Goal: Task Accomplishment & Management: Manage account settings

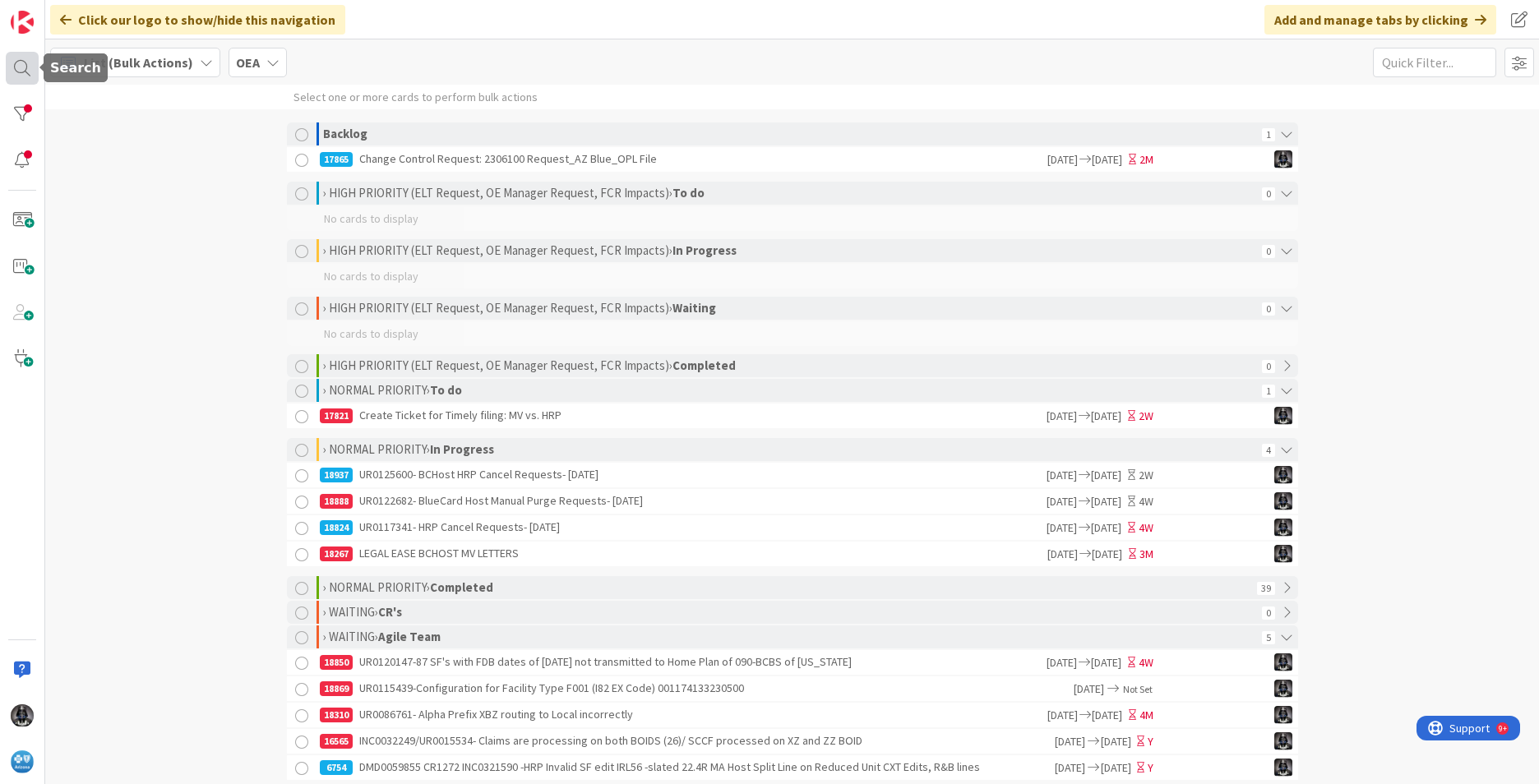
click at [18, 67] on div at bounding box center [22, 68] width 33 height 33
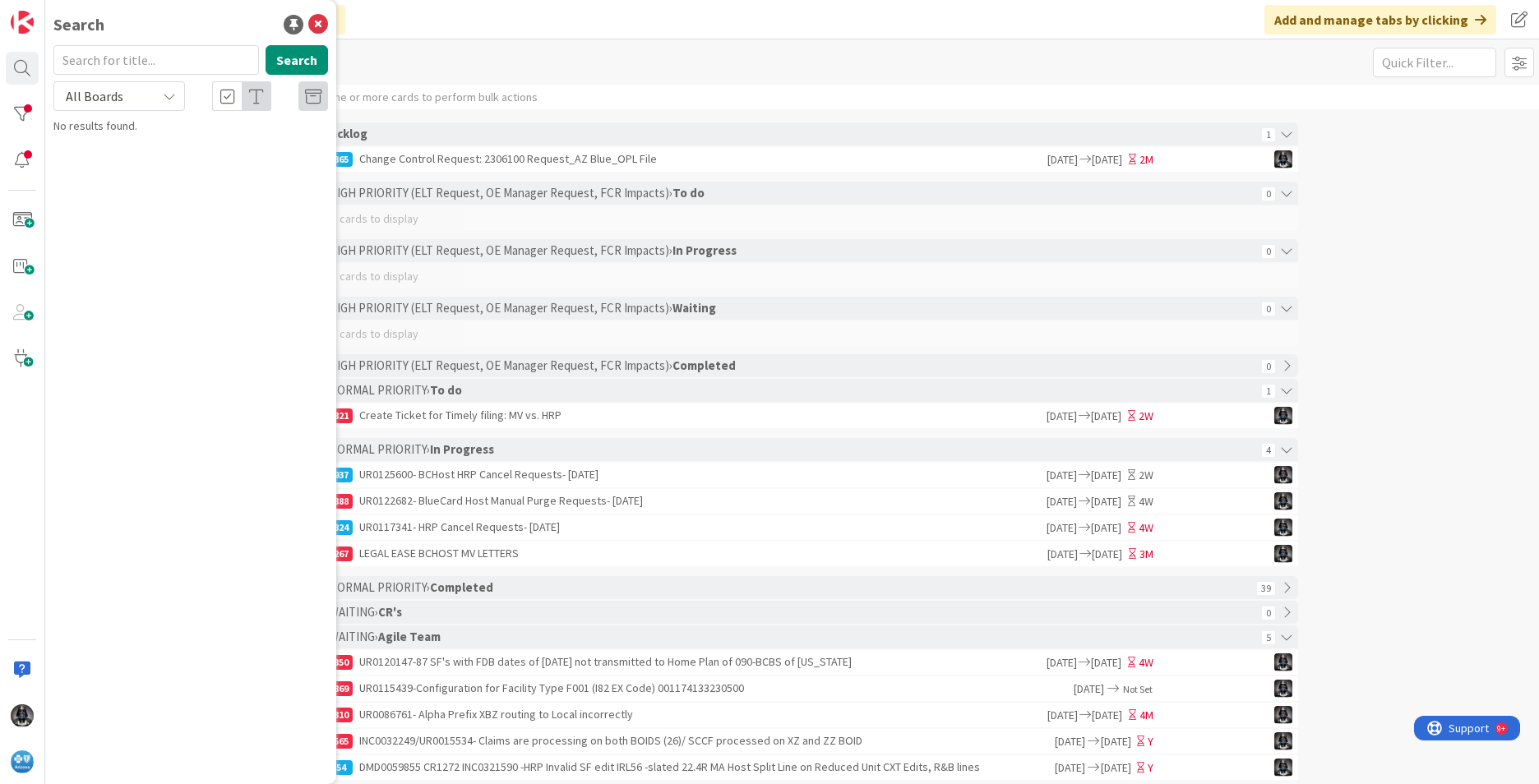
click at [111, 56] on input "text" at bounding box center [156, 60] width 205 height 30
type input "18699"
click at [204, 153] on p "UR0109927/UR0123605 -2 claims both with Procedure Code 00402 have different all…" at bounding box center [202, 162] width 251 height 52
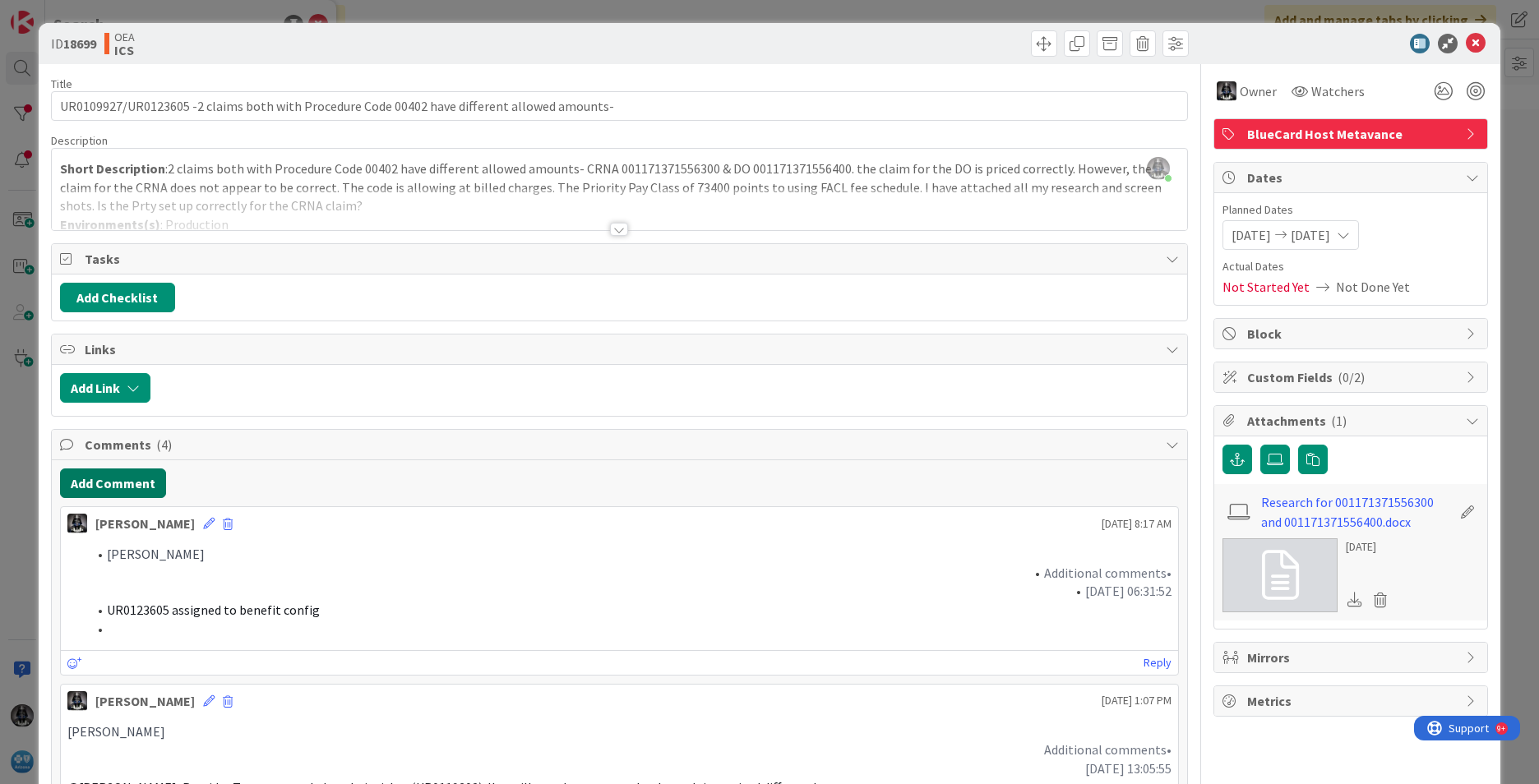
click at [116, 482] on button "Add Comment" at bounding box center [113, 483] width 106 height 30
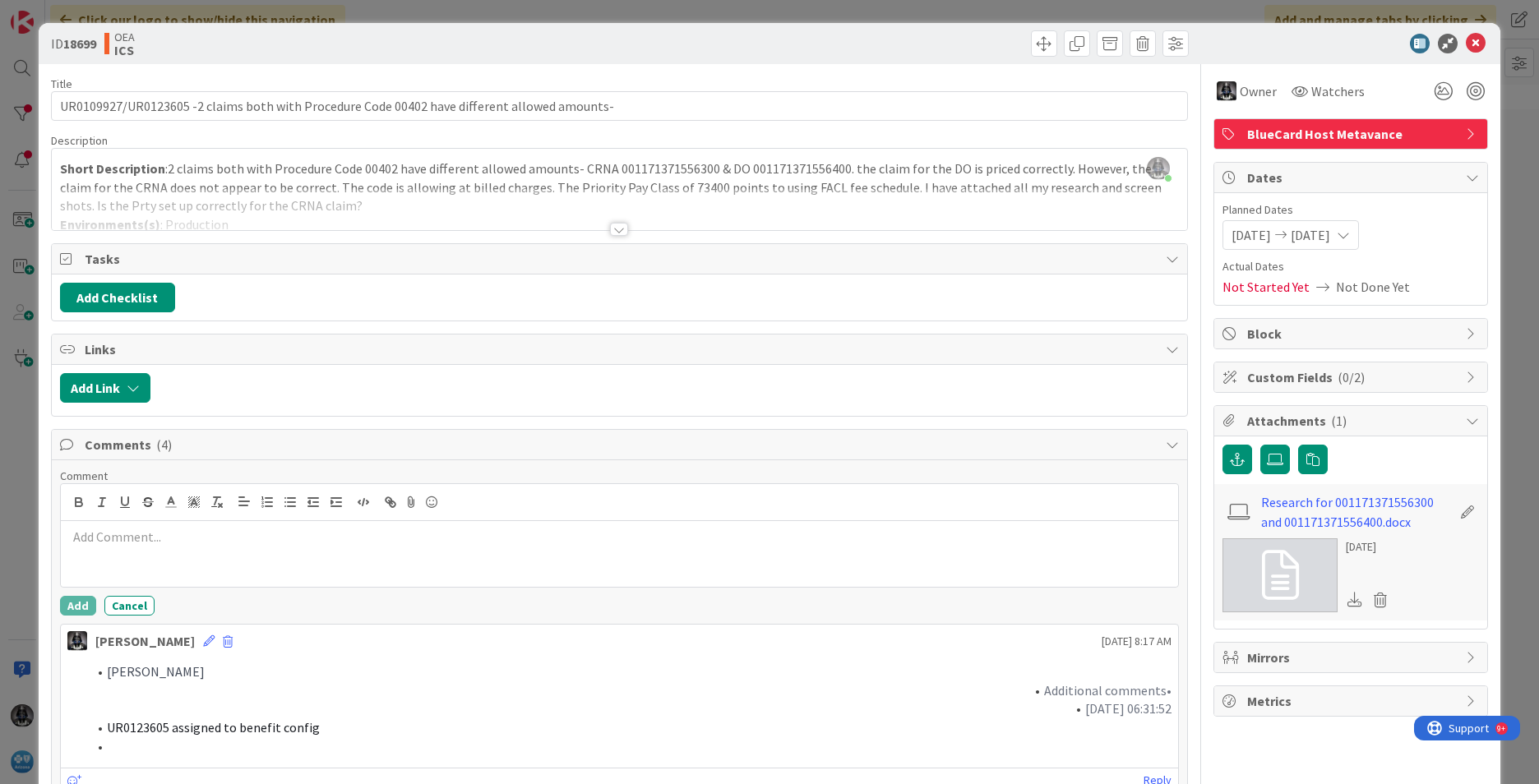
click at [102, 529] on p at bounding box center [619, 537] width 1104 height 19
drag, startPoint x: 116, startPoint y: 534, endPoint x: 7, endPoint y: 533, distance: 109.0
click at [7, 533] on div "ID 18699 OEA ICS Title 93 / 128 UR0109927/UR0123605 -2 claims both with Procedu…" at bounding box center [770, 392] width 1539 height 784
click at [77, 502] on icon "button" at bounding box center [79, 504] width 7 height 4
click at [77, 603] on button "Add" at bounding box center [77, 606] width 36 height 20
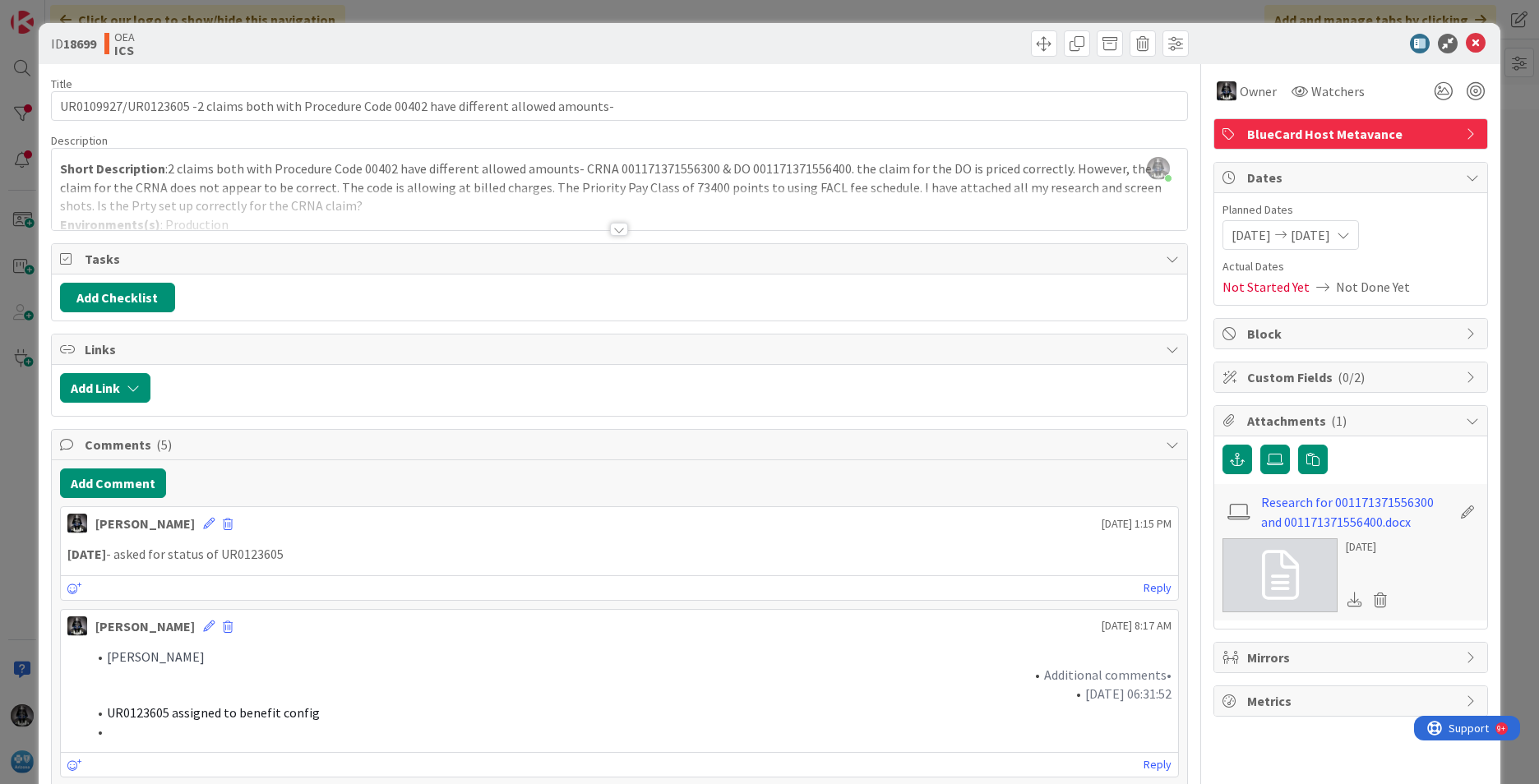
click at [1330, 233] on span "[DATE]" at bounding box center [1310, 235] width 39 height 20
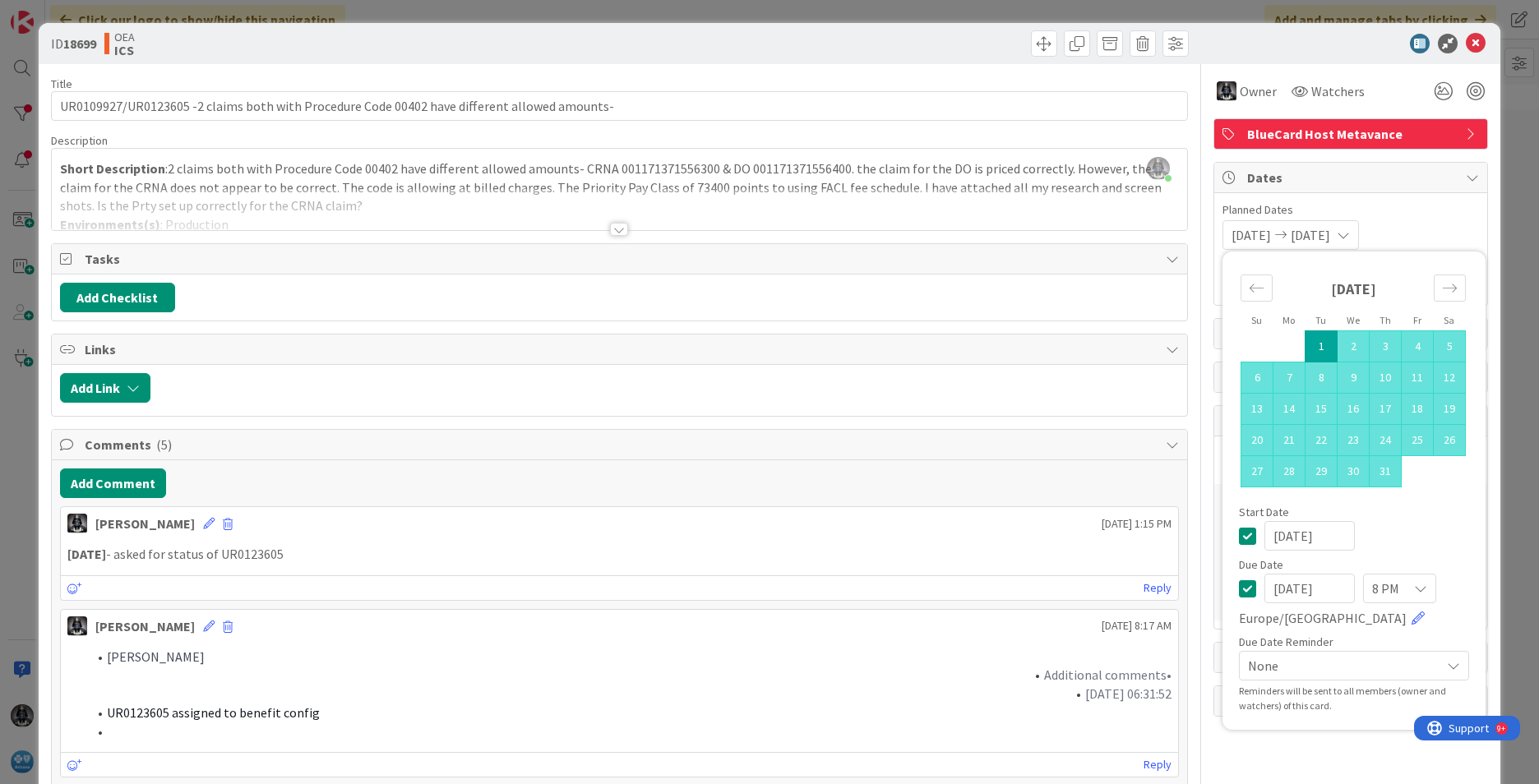
drag, startPoint x: 1333, startPoint y: 589, endPoint x: 1170, endPoint y: 582, distance: 163.2
click at [1170, 594] on div "Title 93 / 128 UR0109927/UR0123605 -2 claims both with Procedure Code 00402 hav…" at bounding box center [770, 732] width 1438 height 1335
type input "[DATE]"
click at [1440, 528] on div "[DATE]" at bounding box center [1354, 536] width 230 height 30
click at [1471, 39] on icon at bounding box center [1476, 44] width 20 height 20
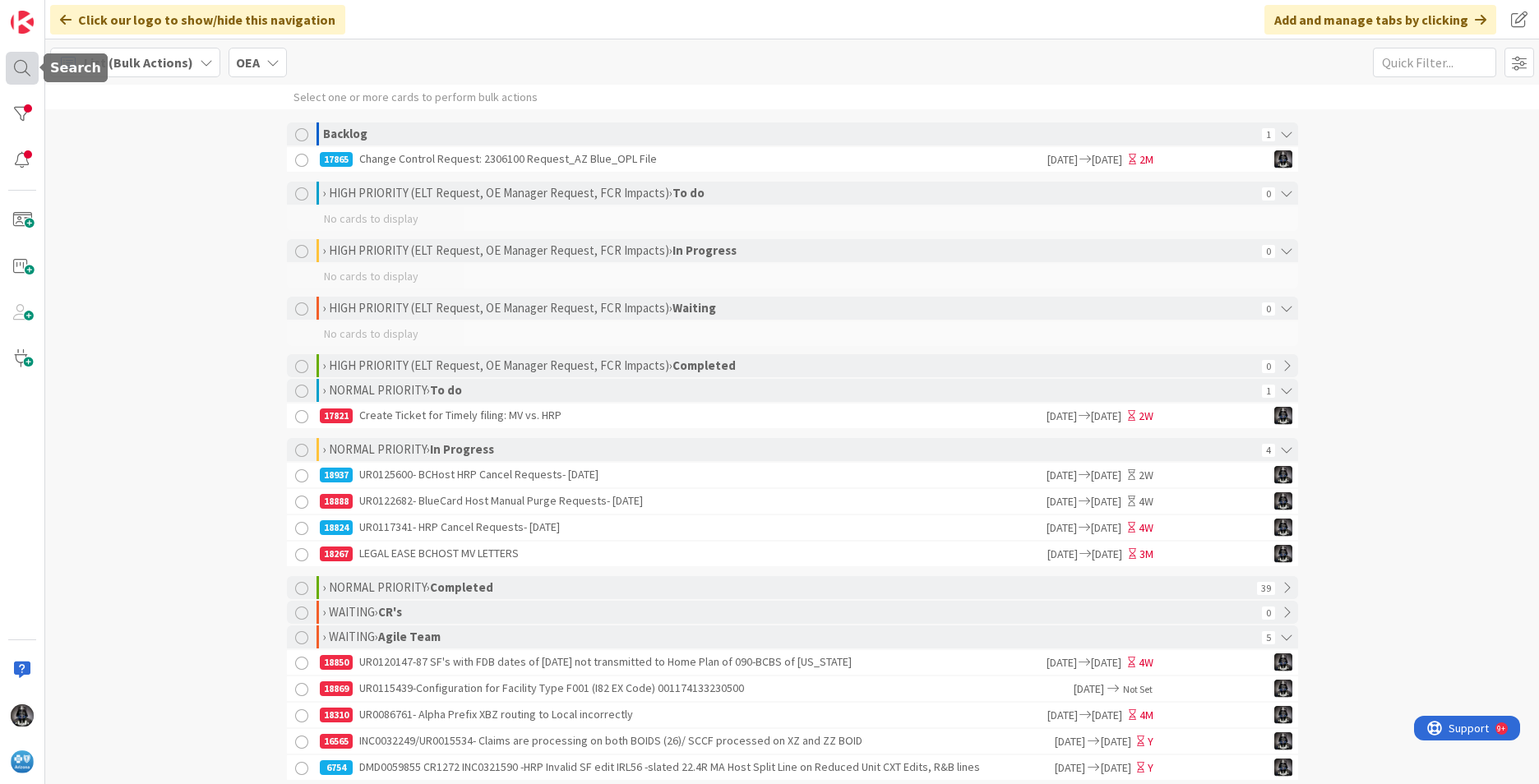
click at [27, 62] on div at bounding box center [22, 68] width 33 height 33
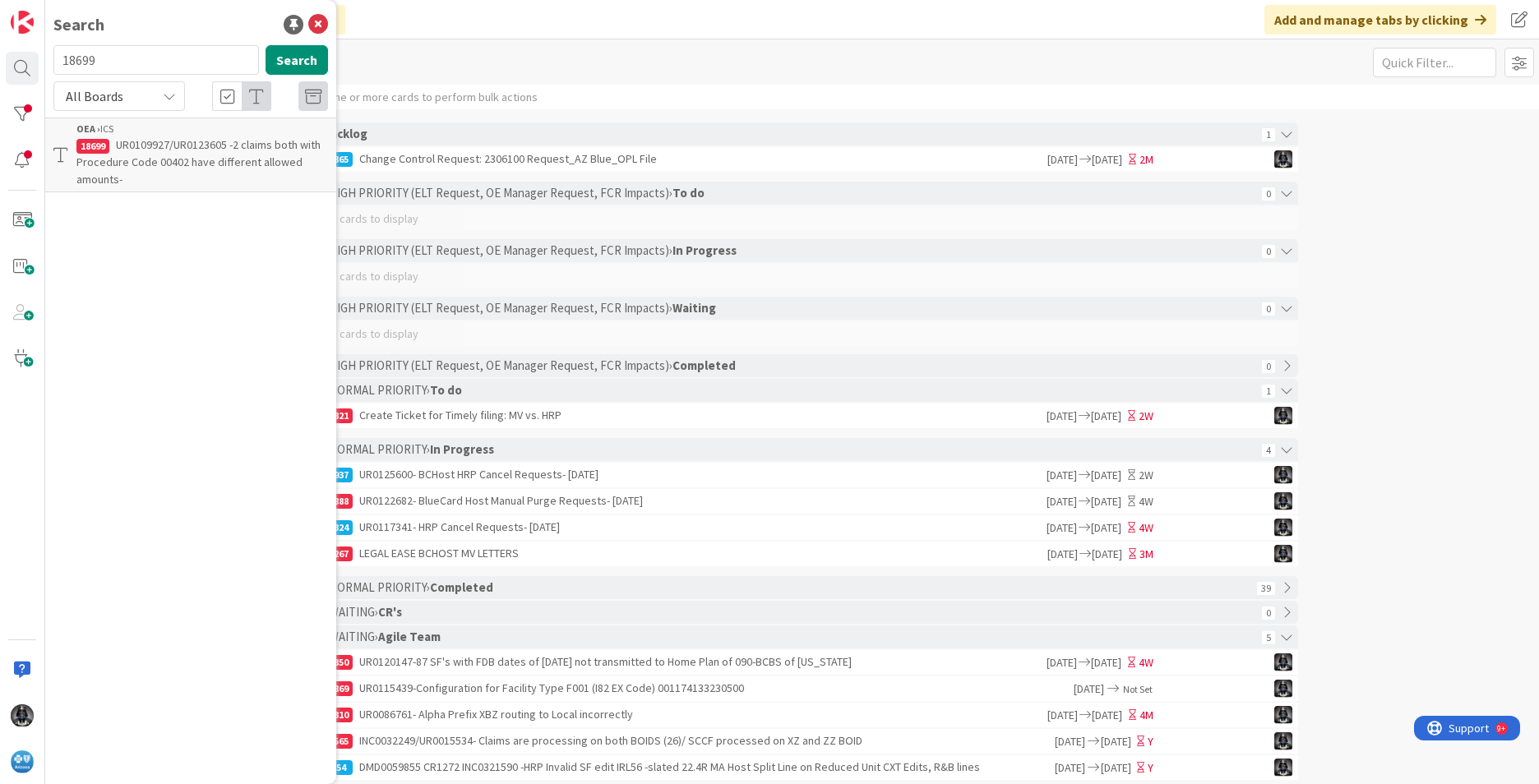
click at [101, 58] on input "18699" at bounding box center [156, 60] width 205 height 30
type input "1"
type input "18701"
click at [134, 155] on span "UR0109999-ADJUSTREQ on 530202513413276 responded to in B2 but will not close" at bounding box center [195, 161] width 239 height 49
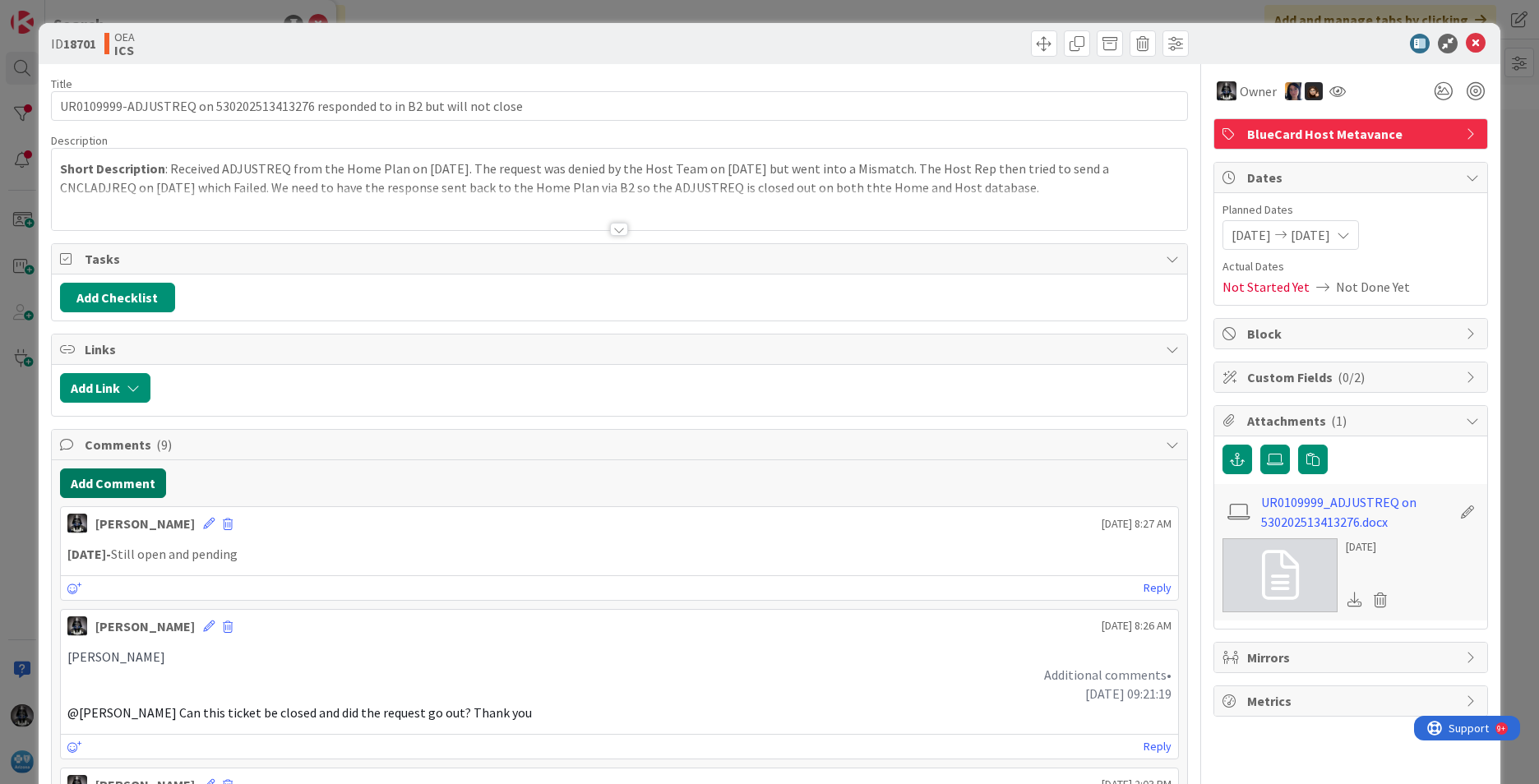
click at [101, 478] on button "Add Comment" at bounding box center [113, 483] width 106 height 30
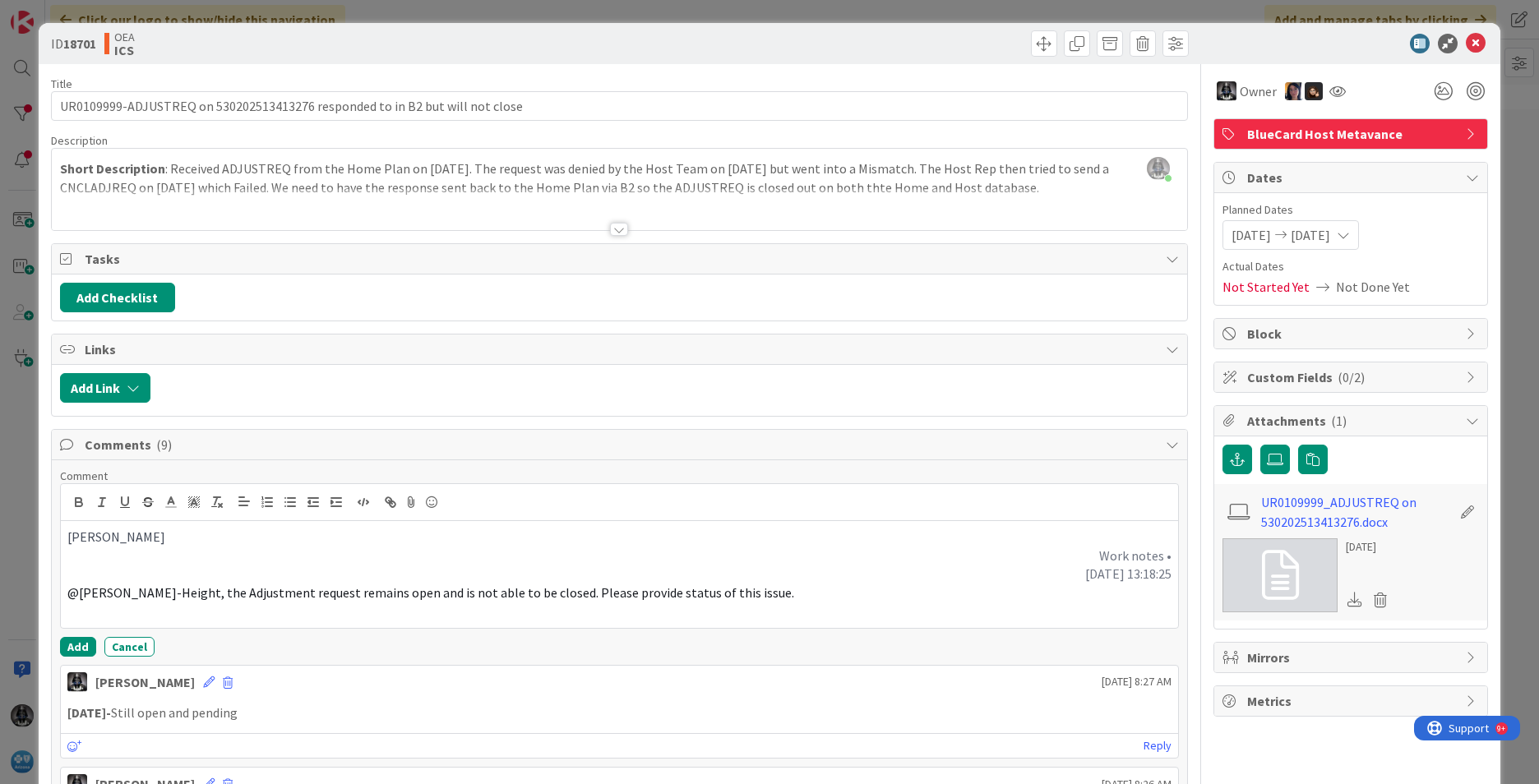
drag, startPoint x: 1042, startPoint y: 579, endPoint x: 1159, endPoint y: 575, distance: 117.1
click at [1159, 575] on p "[DATE] 13:18:25" at bounding box center [619, 574] width 1104 height 19
click at [76, 501] on icon "button" at bounding box center [78, 500] width 6 height 4
click at [559, 541] on p "[PERSON_NAME]" at bounding box center [619, 537] width 1104 height 19
drag, startPoint x: 1042, startPoint y: 576, endPoint x: 1162, endPoint y: 574, distance: 120.0
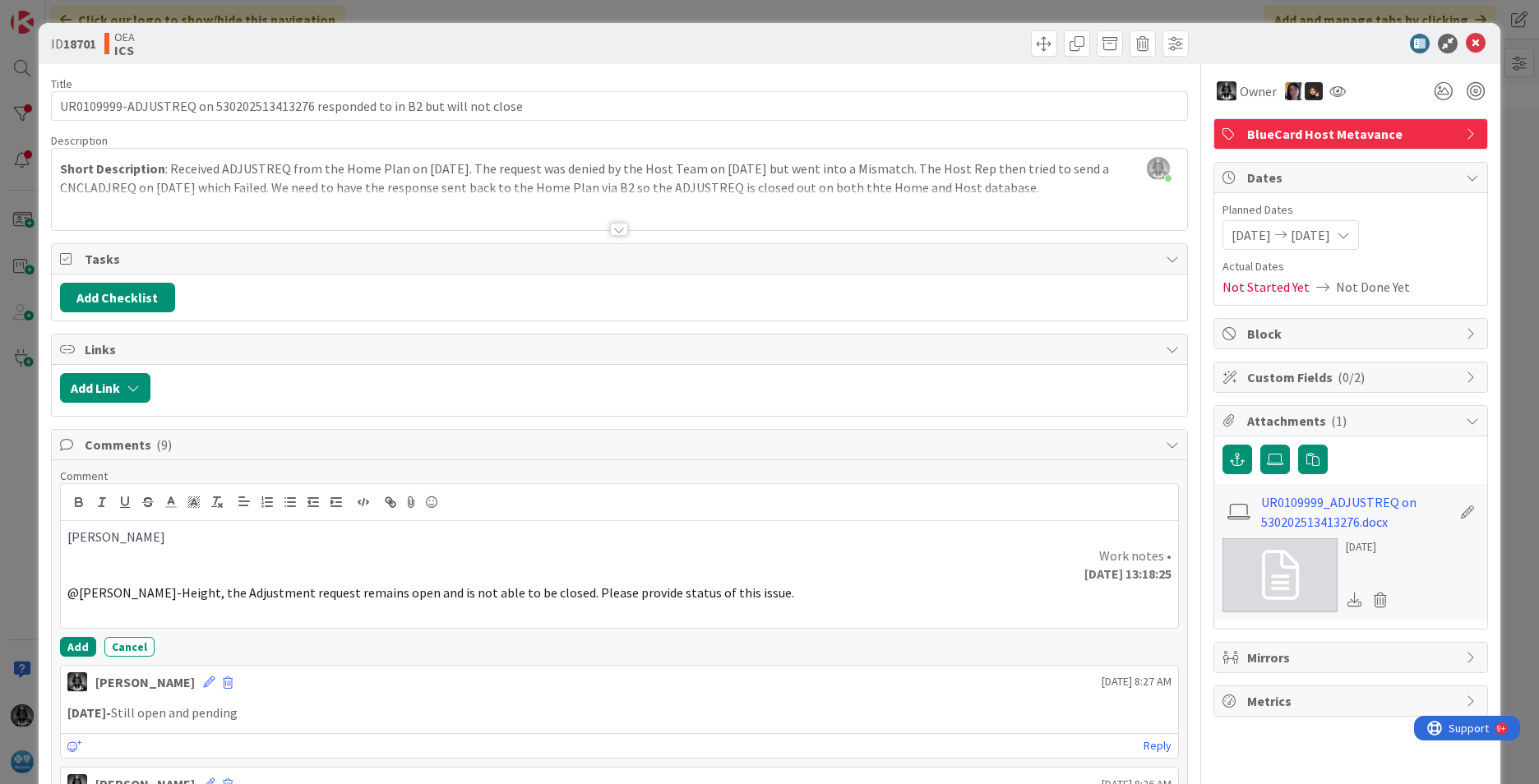
click at [1162, 574] on div "[PERSON_NAME] Work notes • [DATE] 13:18:25 @[PERSON_NAME]-Height, the Adjustmen…" at bounding box center [619, 574] width 1117 height 106
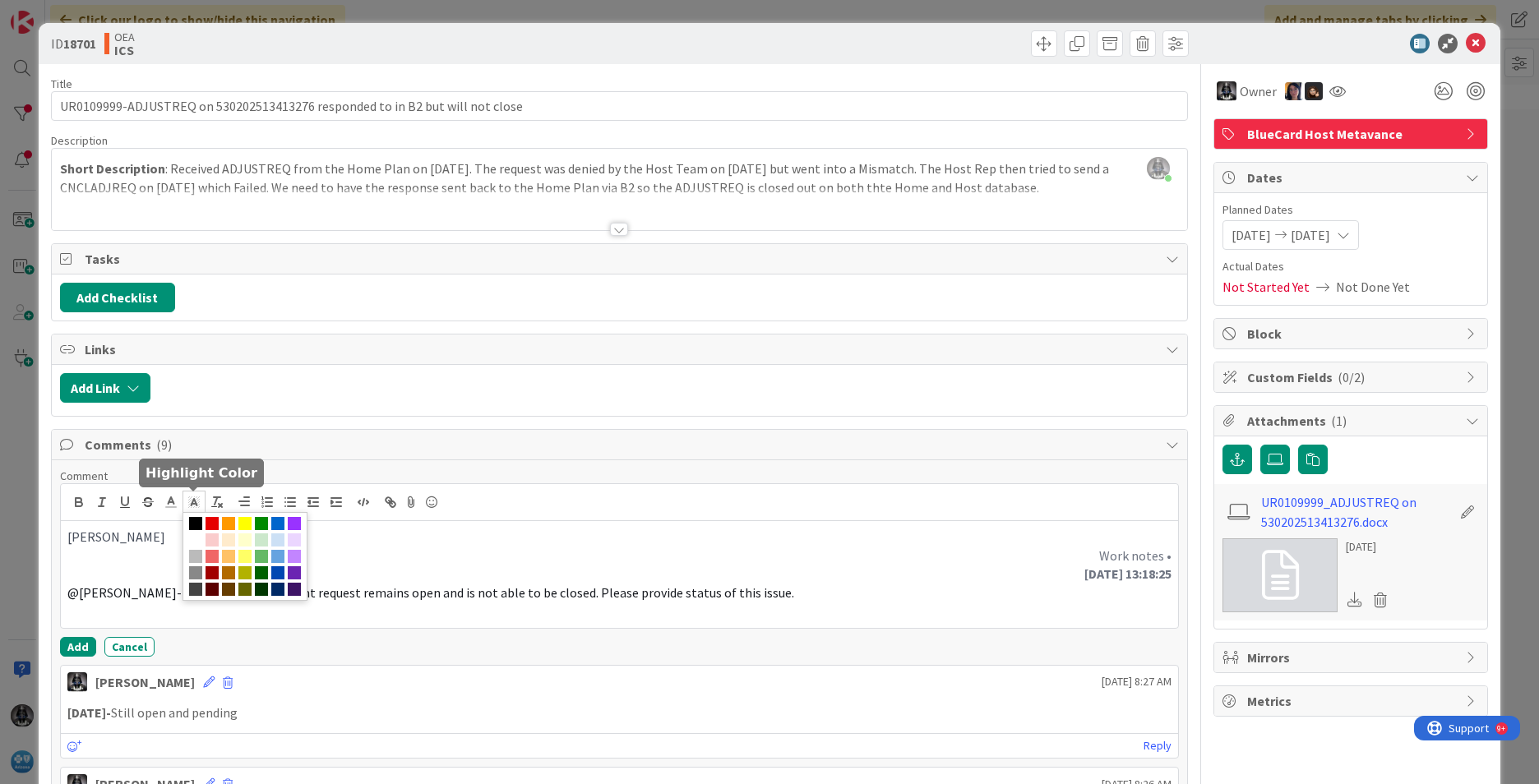
click at [198, 498] on icon at bounding box center [194, 502] width 15 height 15
click at [230, 521] on span at bounding box center [229, 524] width 13 height 13
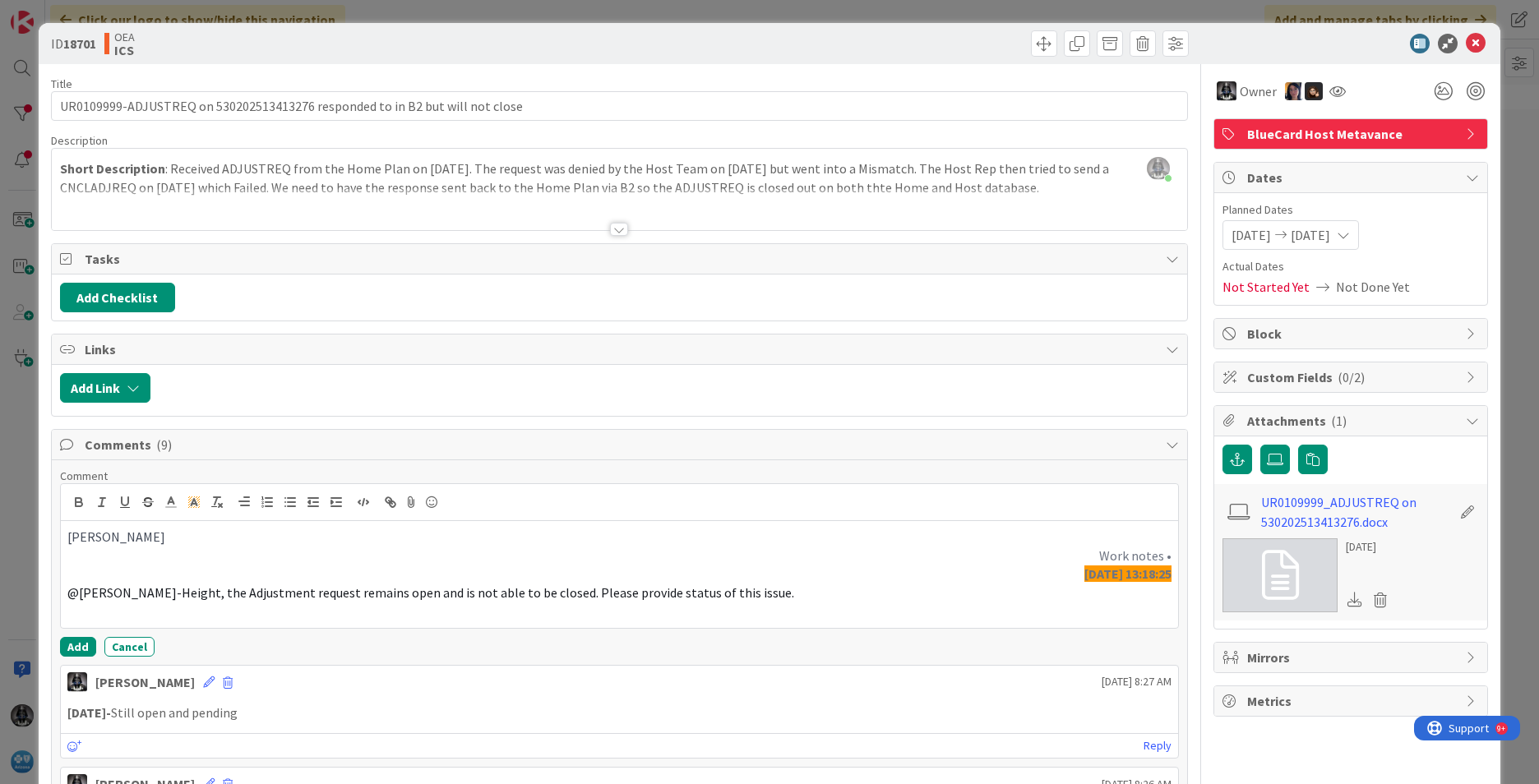
click at [354, 540] on p "[PERSON_NAME]" at bounding box center [619, 537] width 1104 height 19
click at [75, 643] on button "Add" at bounding box center [77, 647] width 36 height 20
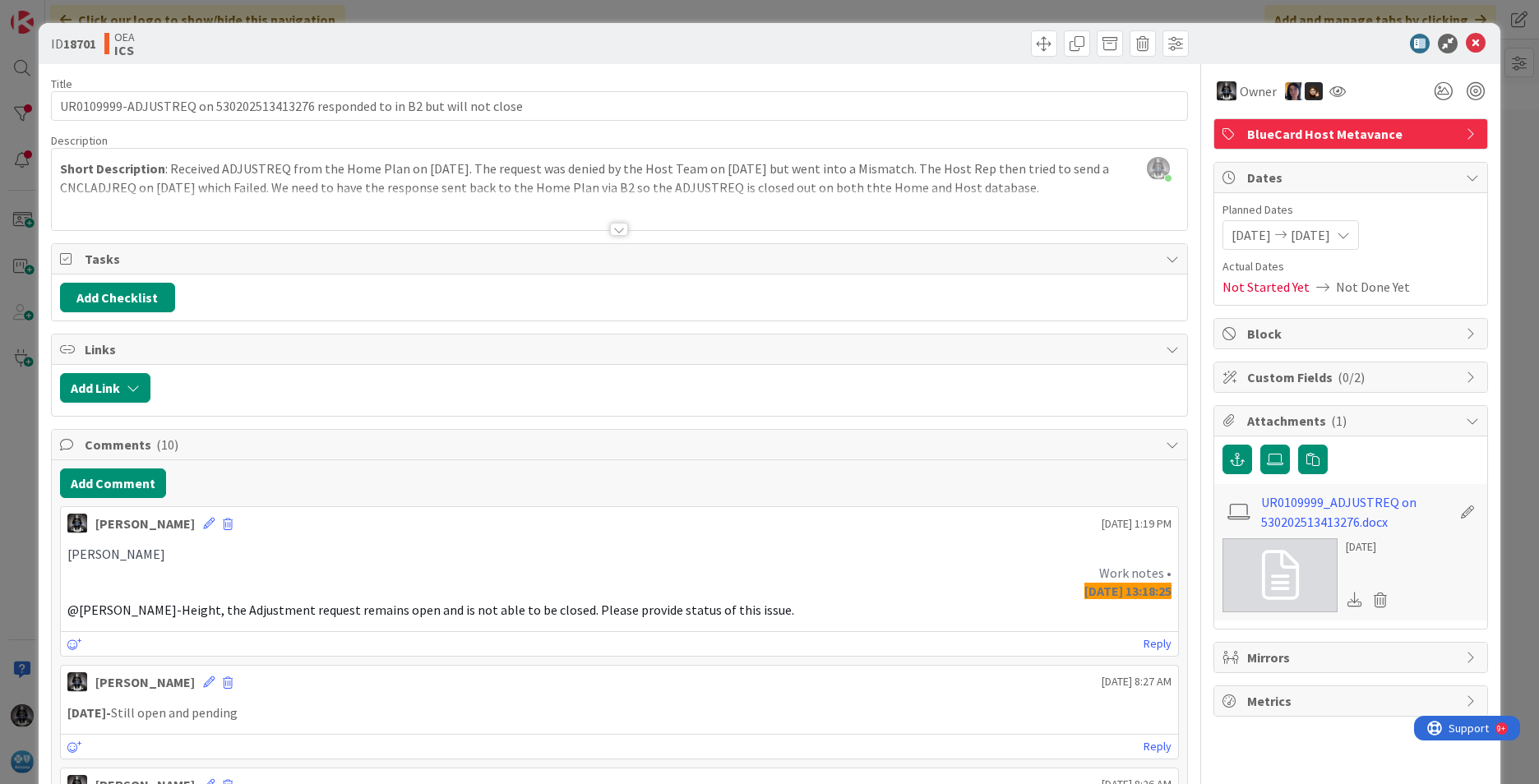
click at [1330, 232] on span "[DATE]" at bounding box center [1310, 235] width 39 height 20
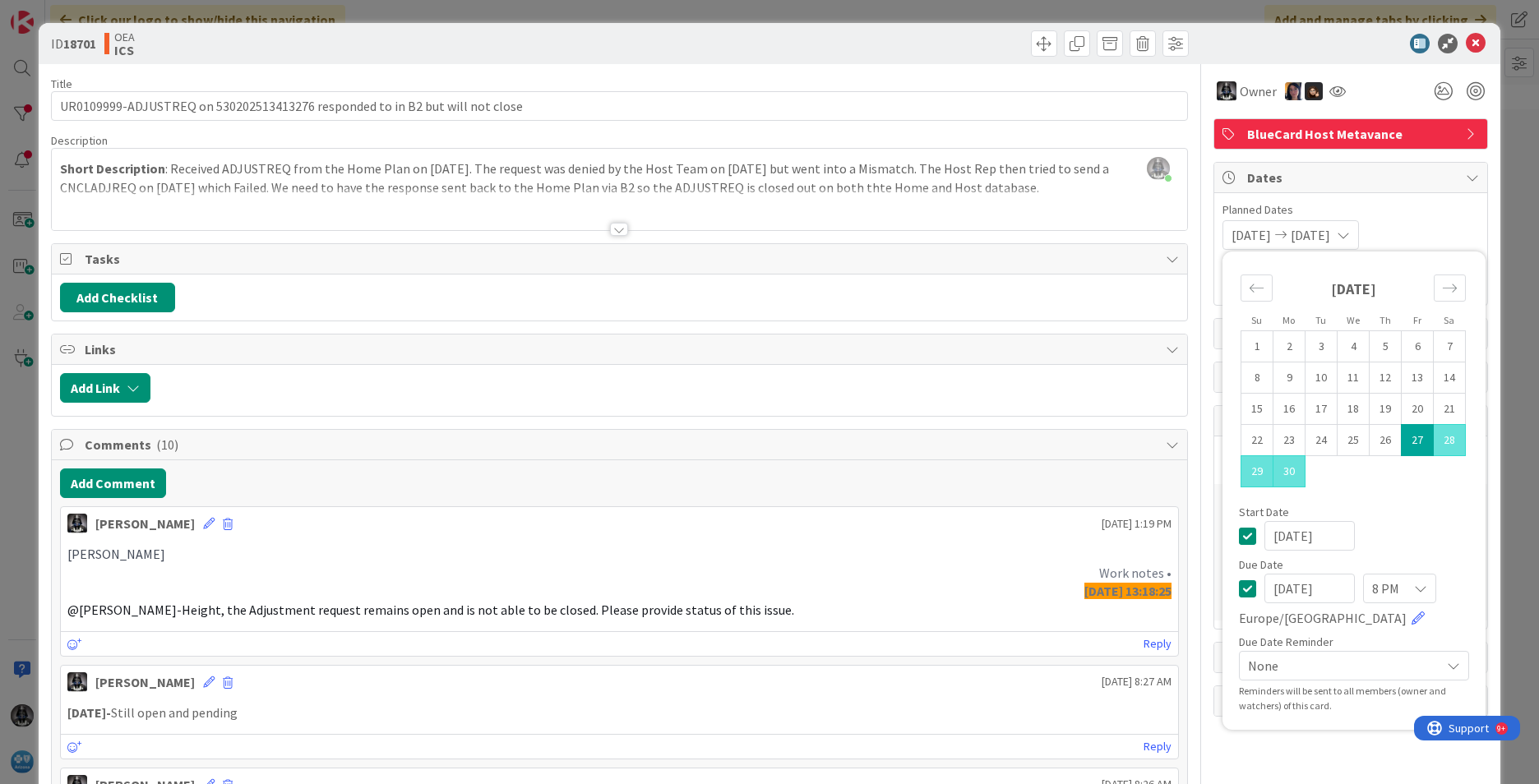
drag, startPoint x: 1332, startPoint y: 590, endPoint x: 1160, endPoint y: 612, distance: 173.4
type input "[DATE]"
click at [935, 581] on p "Work notes •" at bounding box center [619, 573] width 1104 height 19
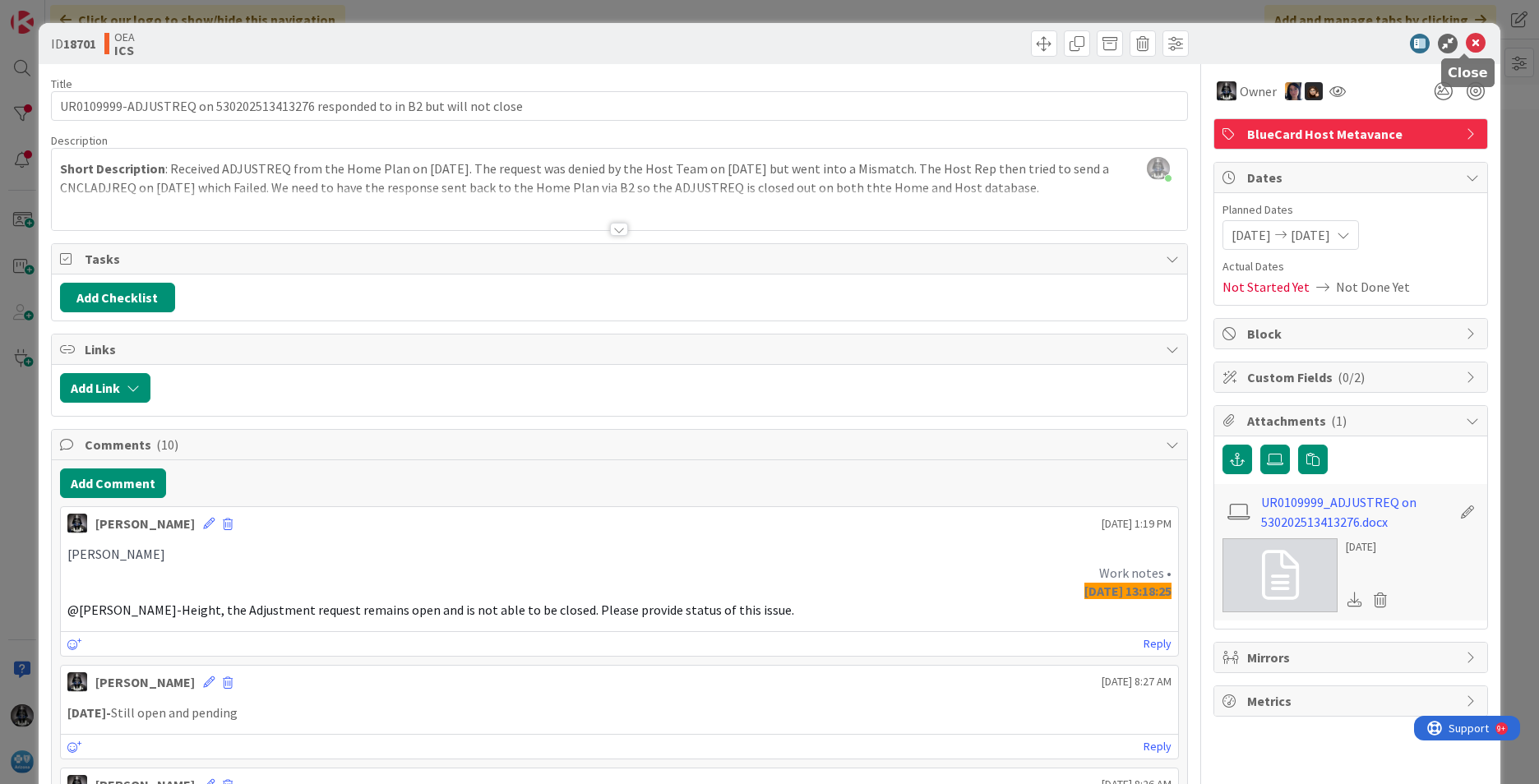
click at [1467, 43] on icon at bounding box center [1476, 44] width 20 height 20
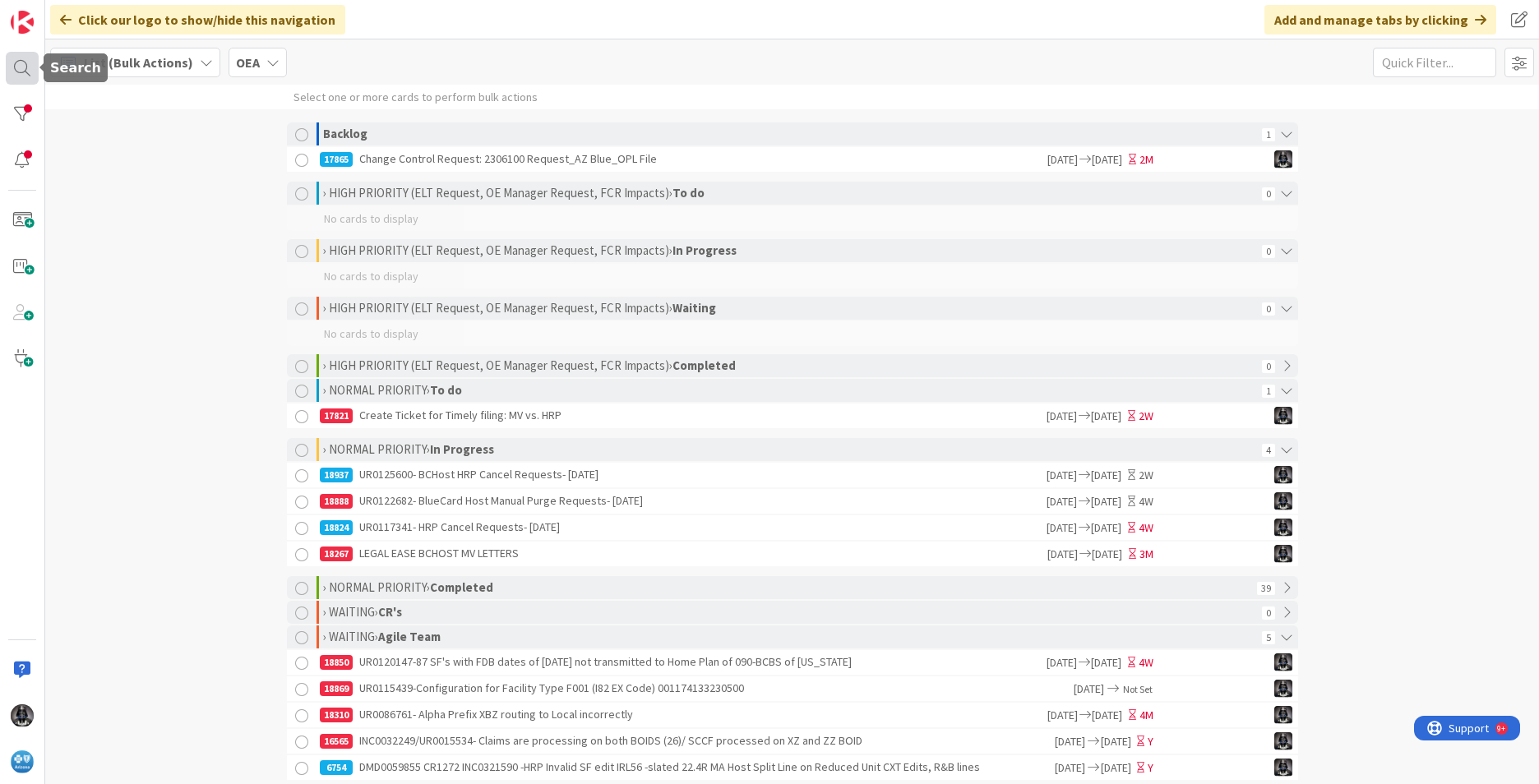
click at [22, 67] on div at bounding box center [22, 68] width 33 height 33
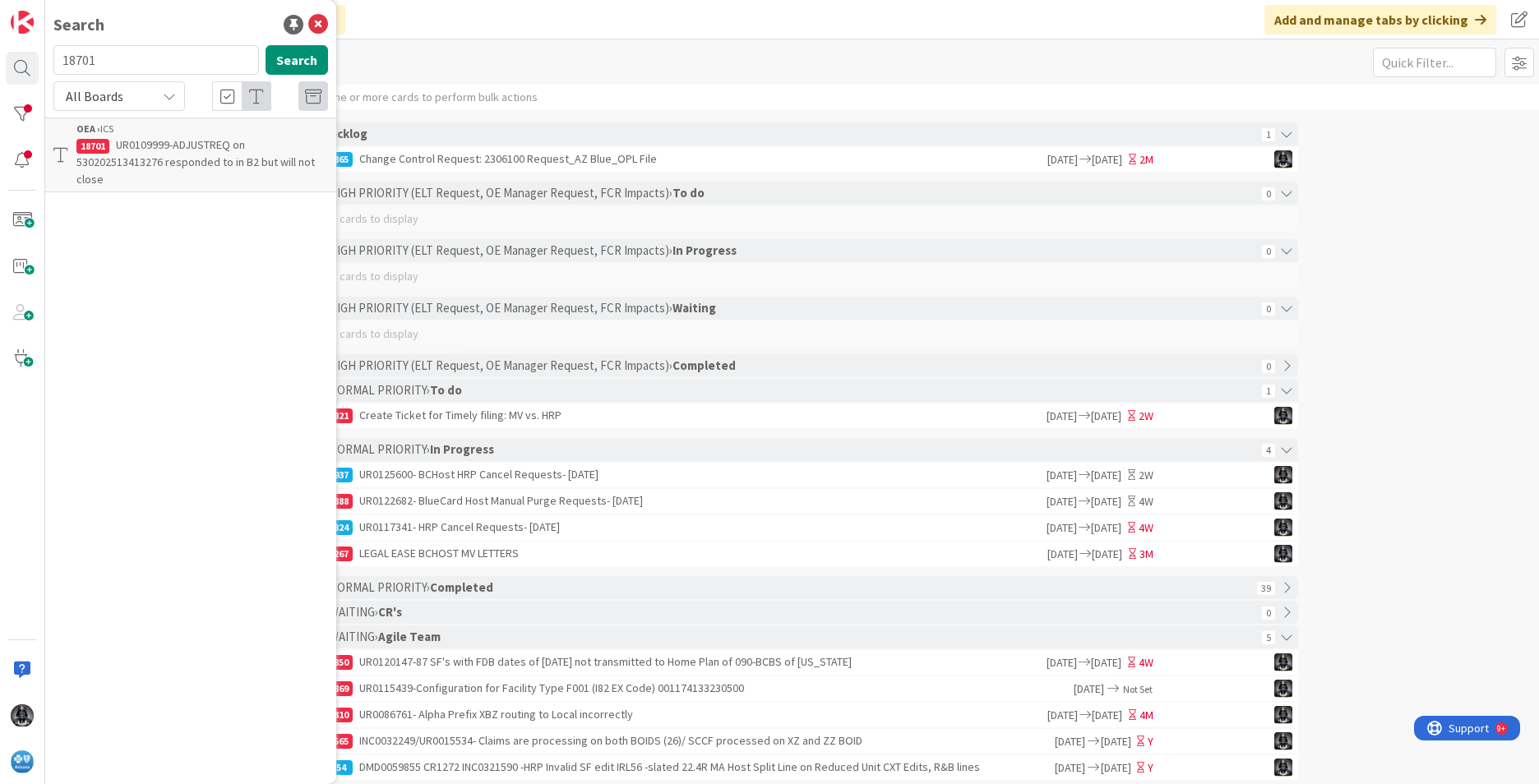
click at [130, 65] on input "18701" at bounding box center [156, 60] width 205 height 30
type input "1"
type input "18824"
click at [194, 145] on span "UR0117341- HRP Cancel Requests- [DATE]" at bounding box center [215, 145] width 200 height 15
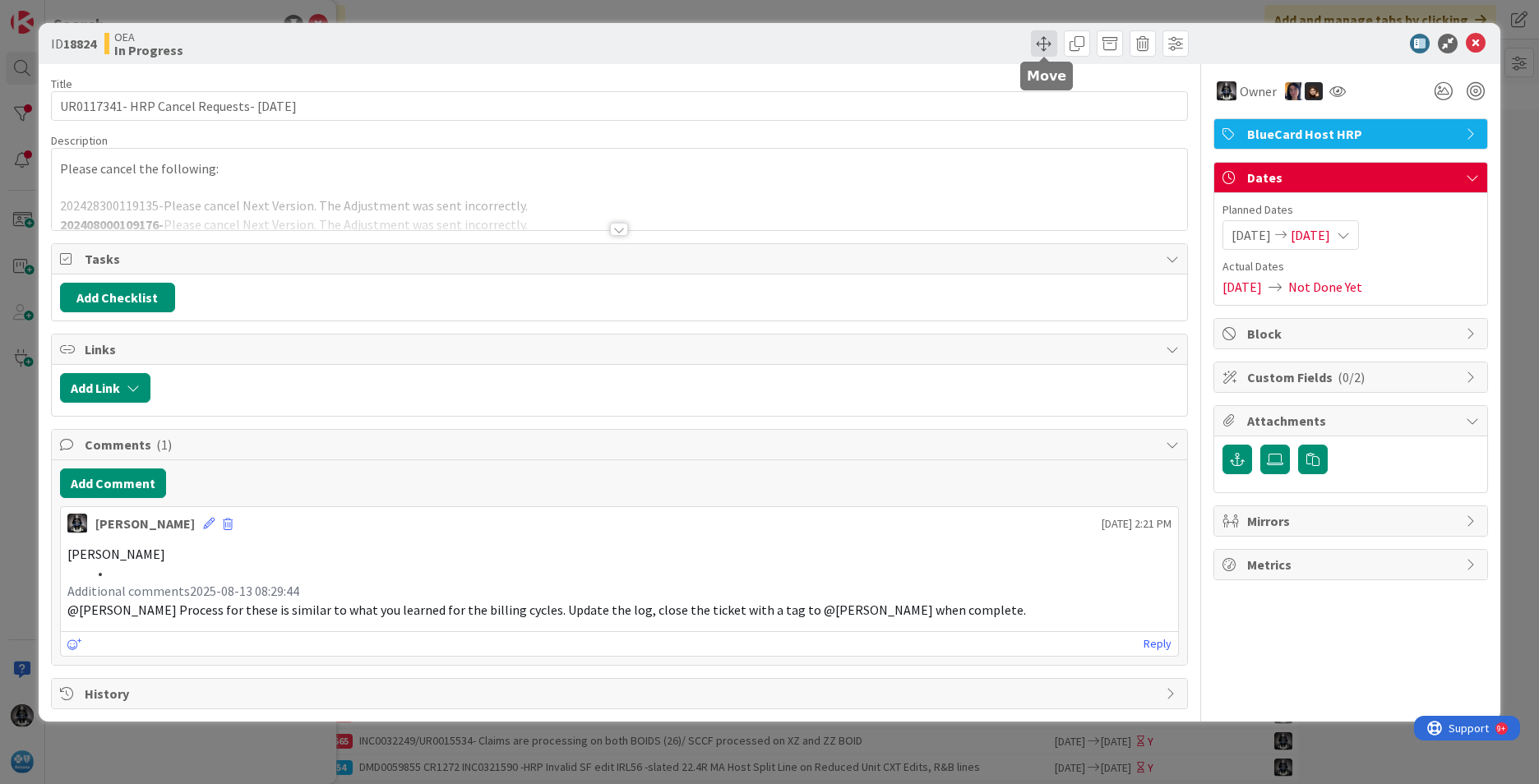
click at [1041, 38] on span at bounding box center [1044, 44] width 27 height 27
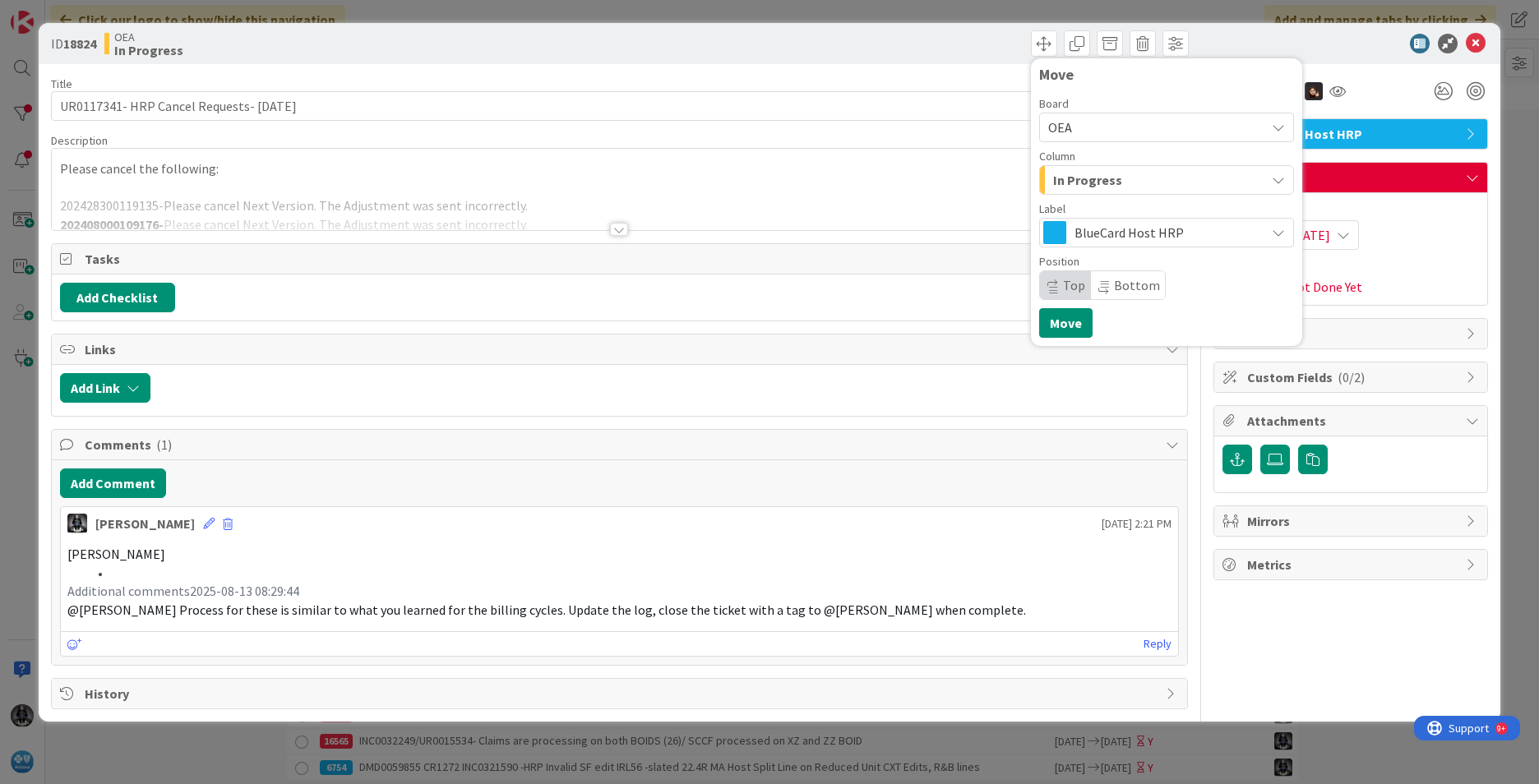
click at [1113, 180] on span "In Progress" at bounding box center [1087, 180] width 69 height 22
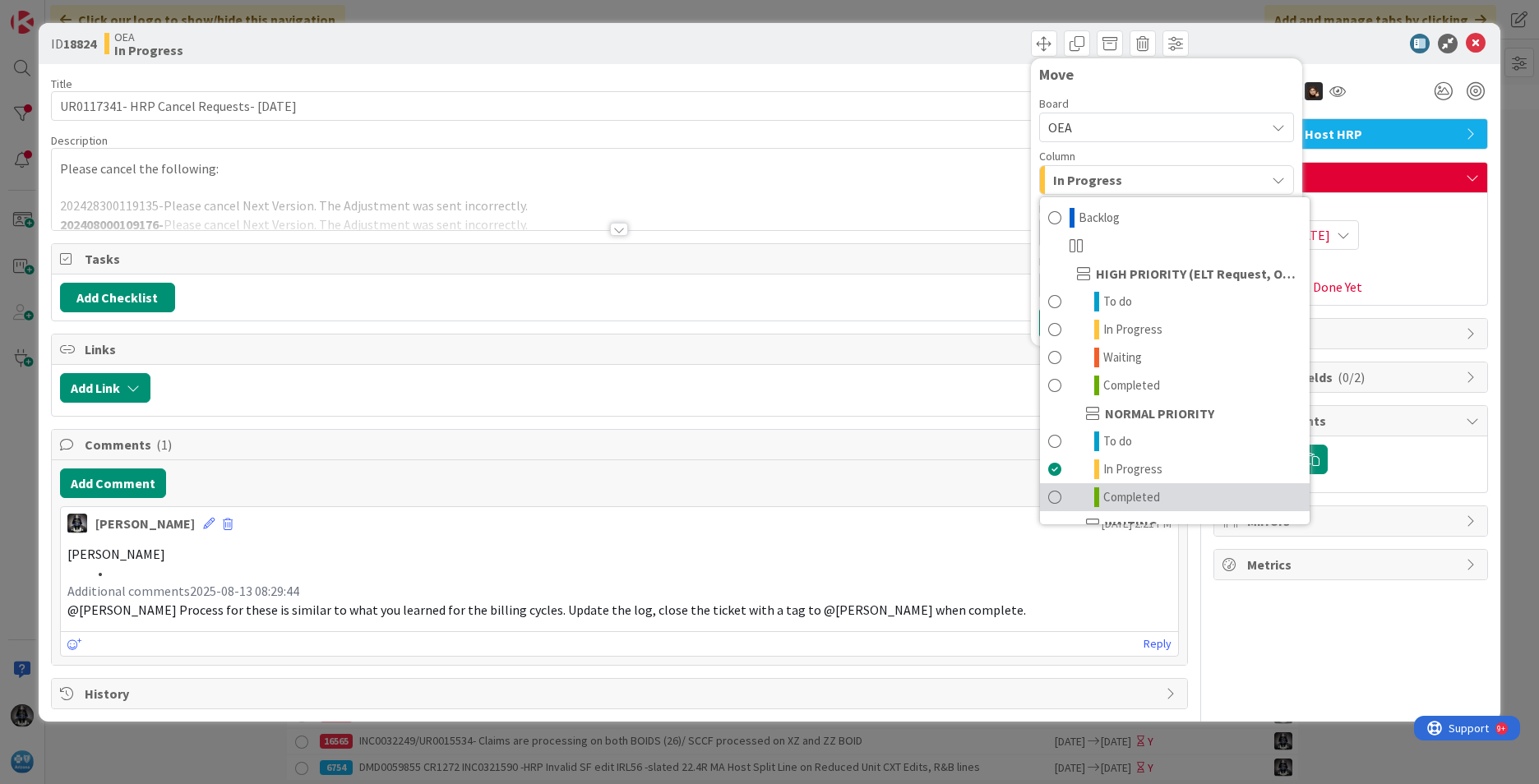
click at [1137, 497] on span "Completed" at bounding box center [1131, 497] width 57 height 20
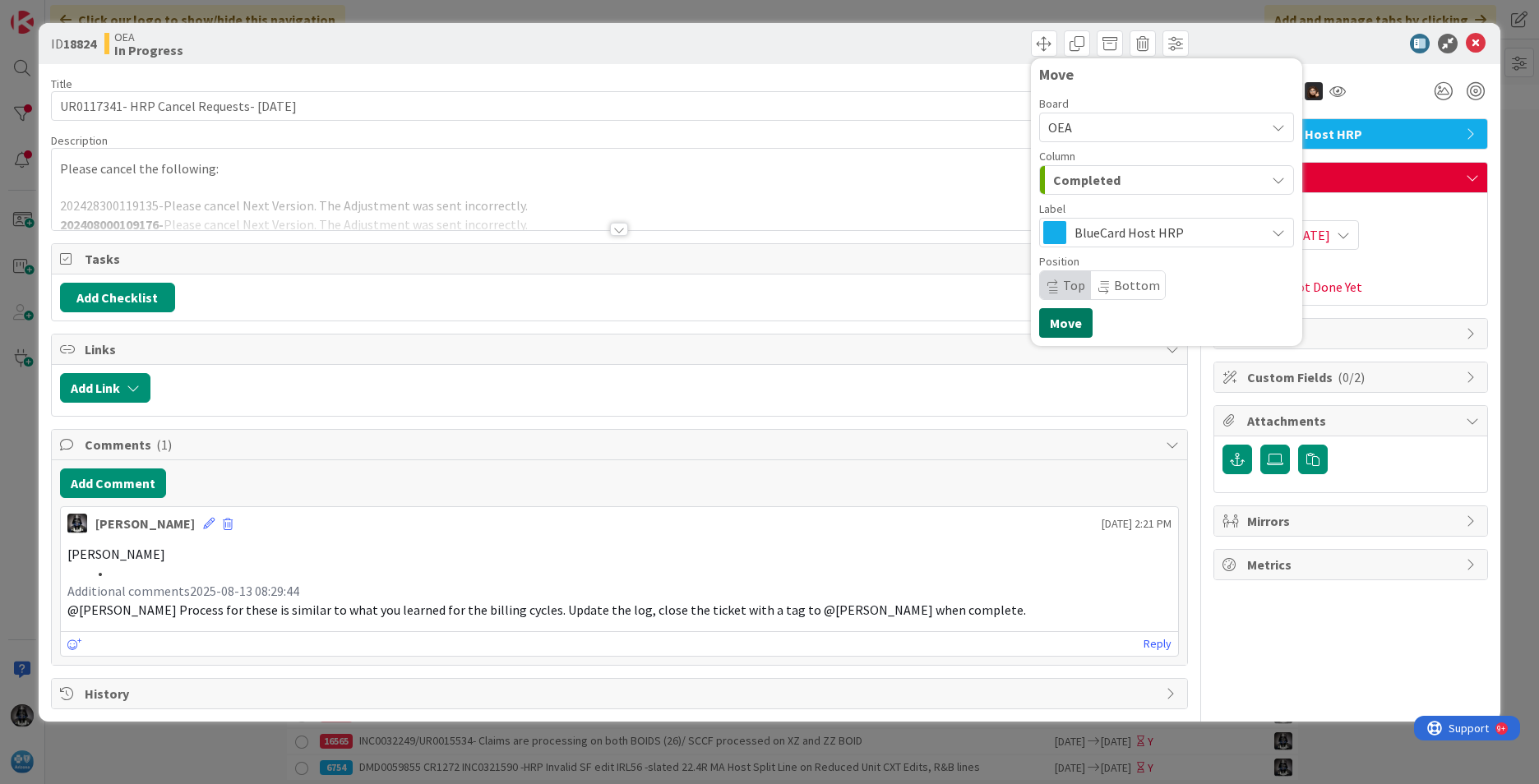
click at [1064, 319] on button "Move" at bounding box center [1066, 323] width 53 height 30
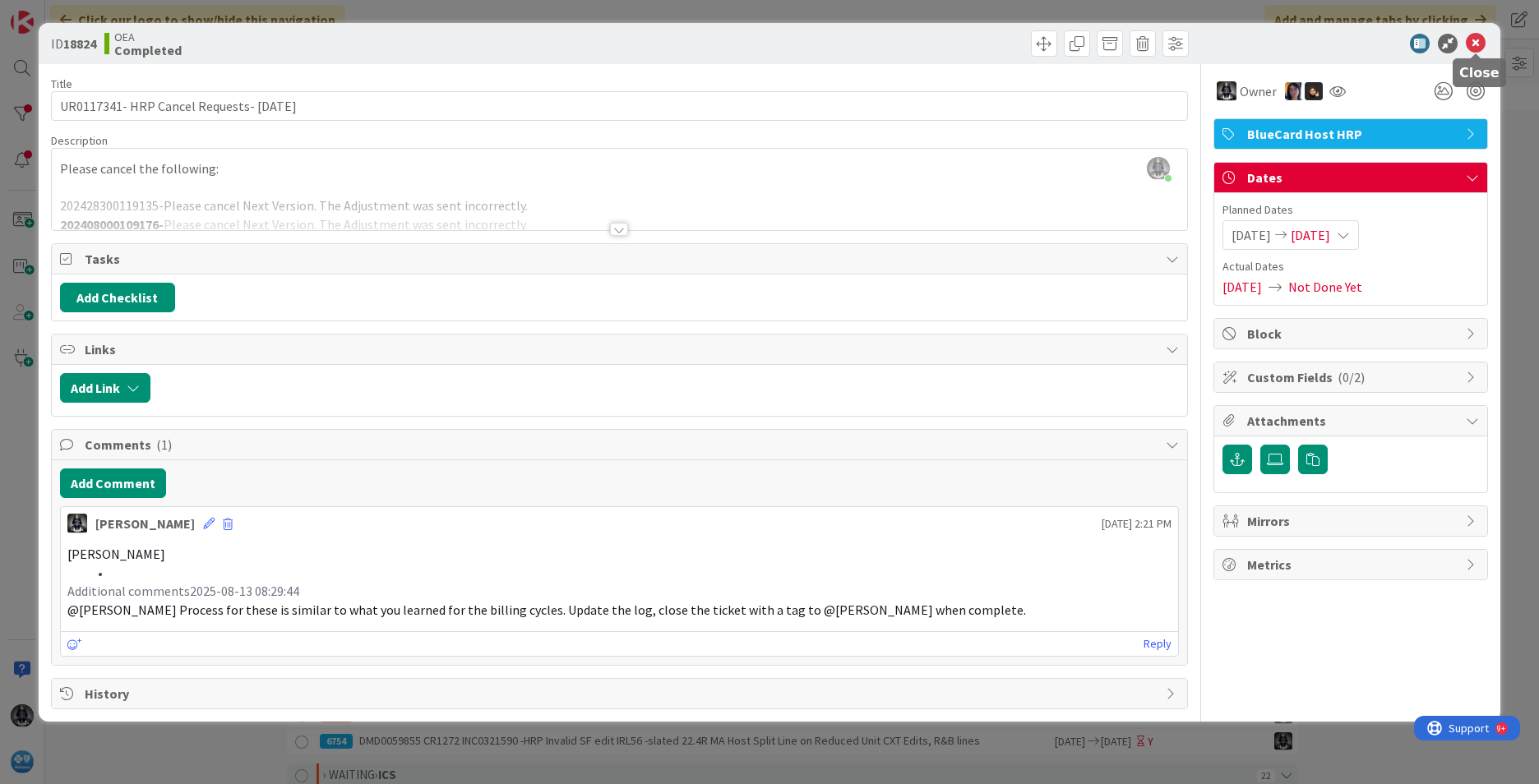
click at [1477, 42] on icon at bounding box center [1476, 44] width 20 height 20
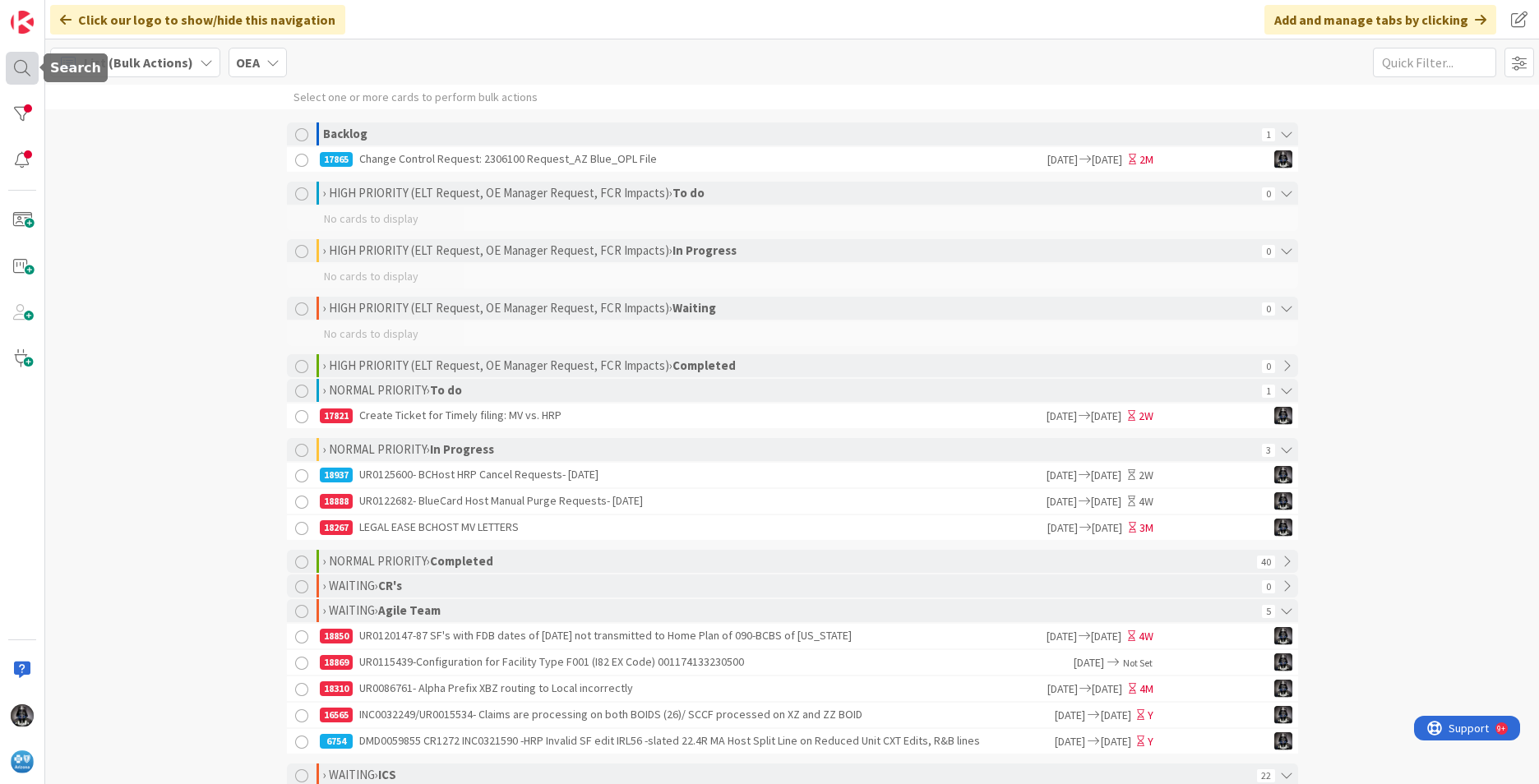
click at [19, 67] on div at bounding box center [22, 68] width 33 height 33
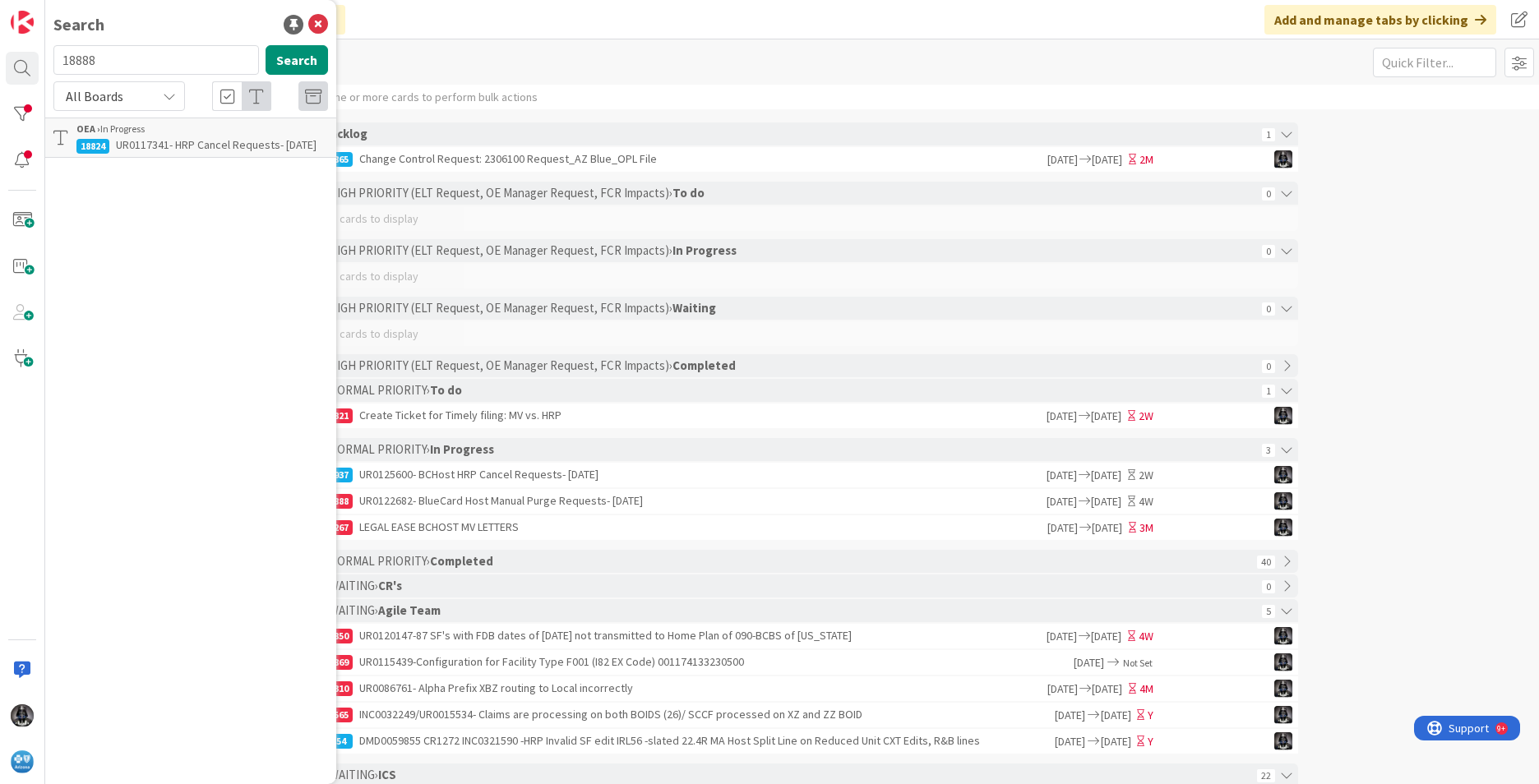
type input "18888"
click at [150, 149] on span "UR0122682- BlueCard Host Manual Purge Requests- [DATE]" at bounding box center [195, 153] width 237 height 32
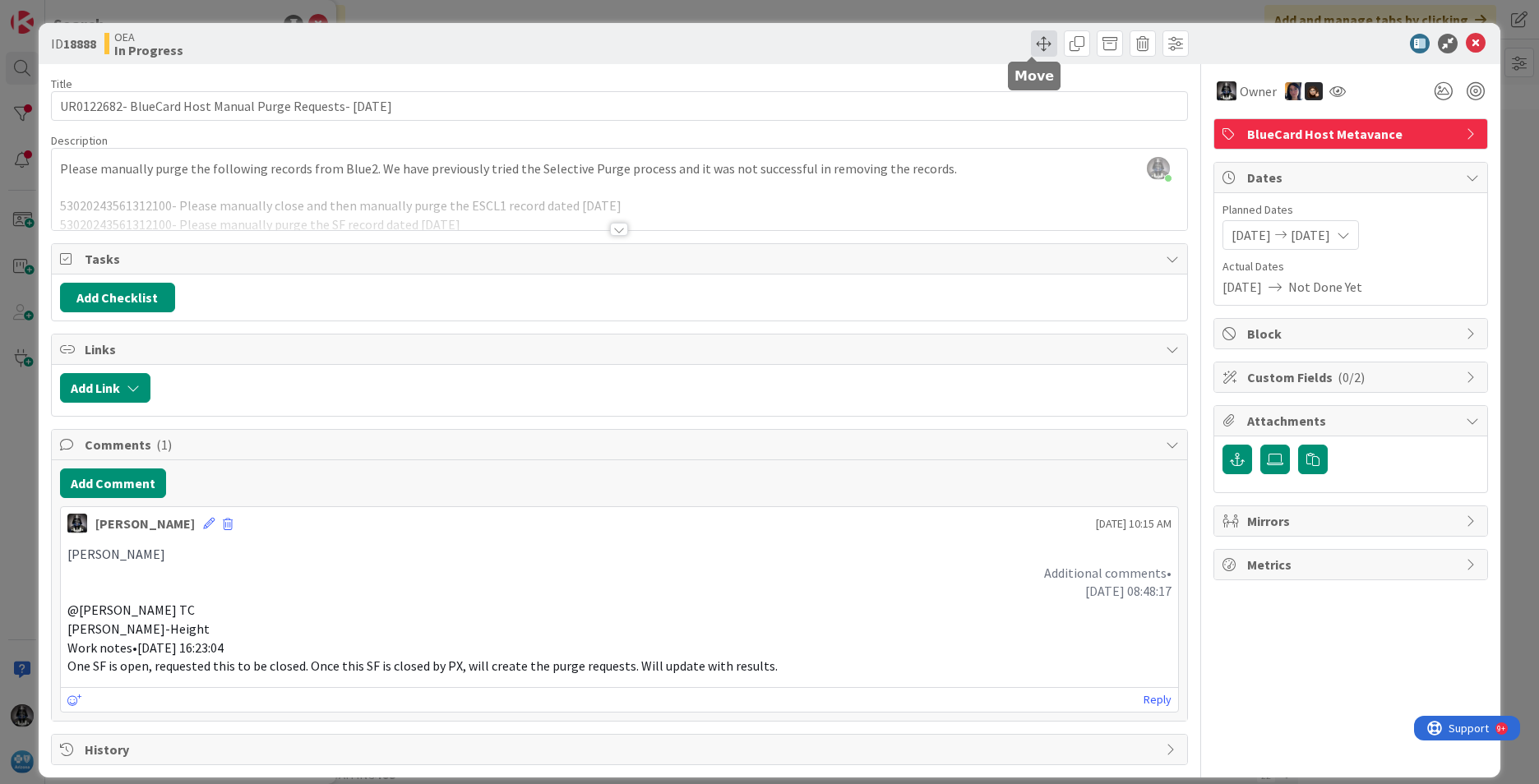
click at [1034, 42] on span at bounding box center [1044, 44] width 27 height 27
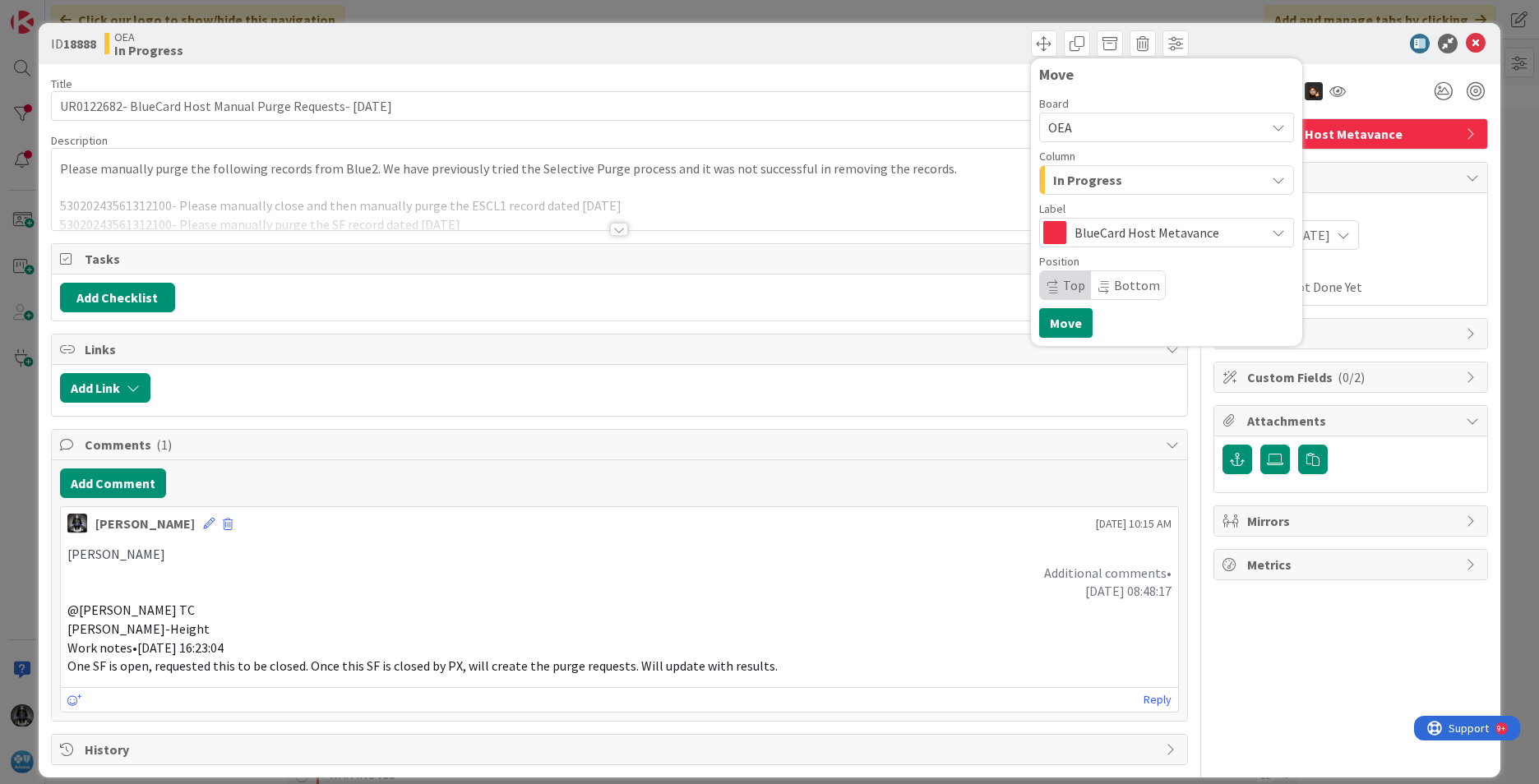
click at [1272, 177] on icon "button" at bounding box center [1279, 180] width 13 height 13
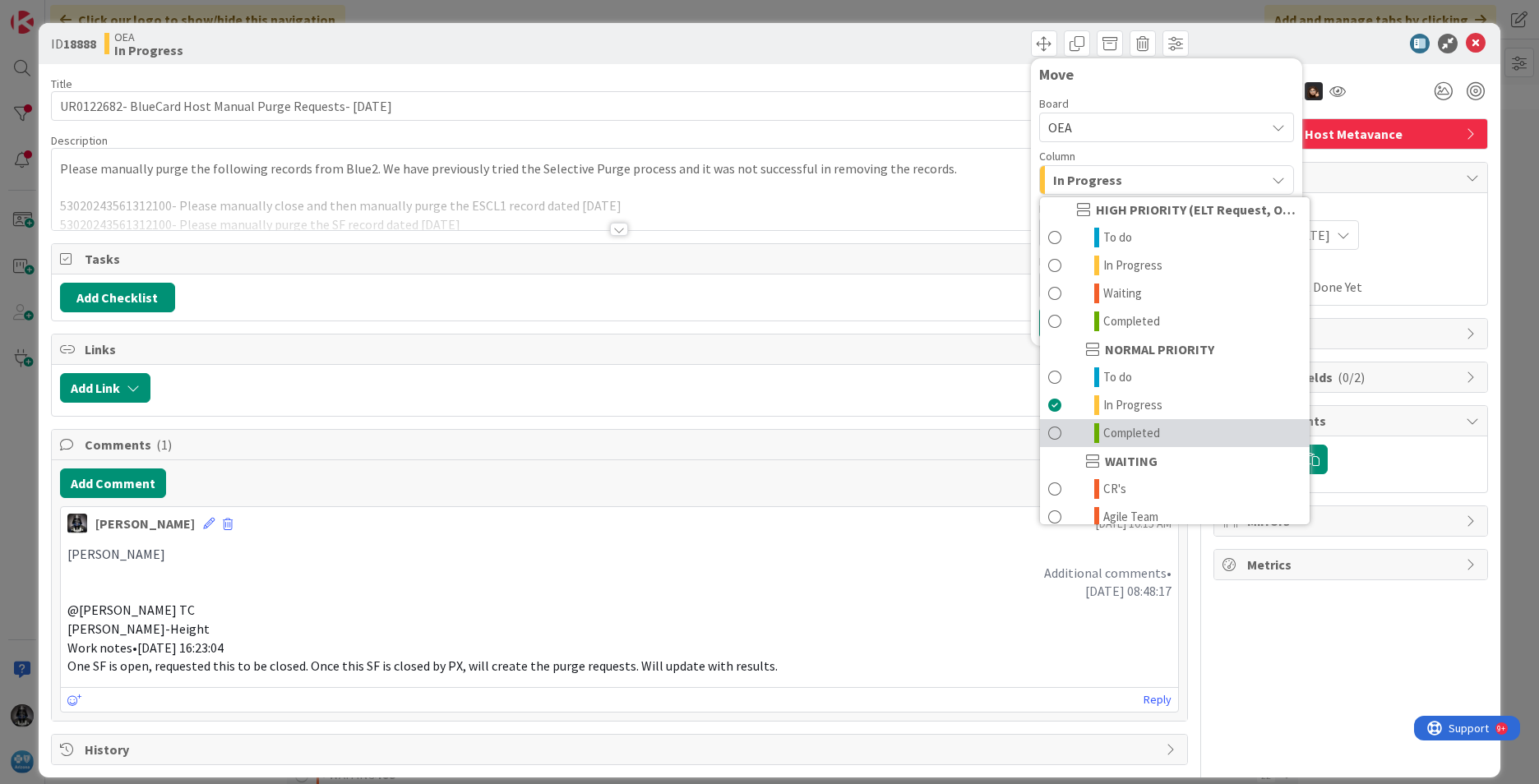
scroll to position [161, 0]
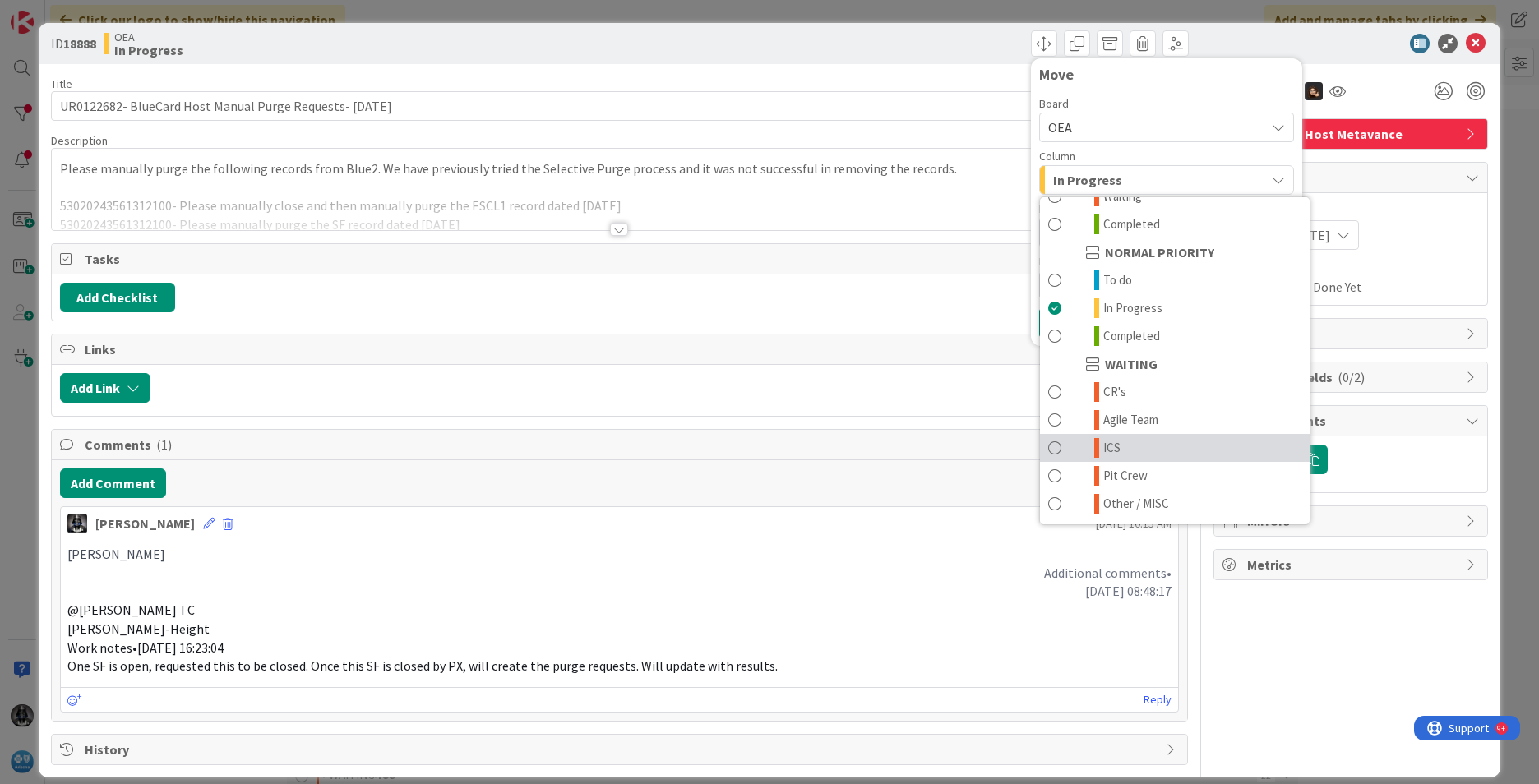
click at [1114, 444] on link "ICS" at bounding box center [1175, 448] width 270 height 28
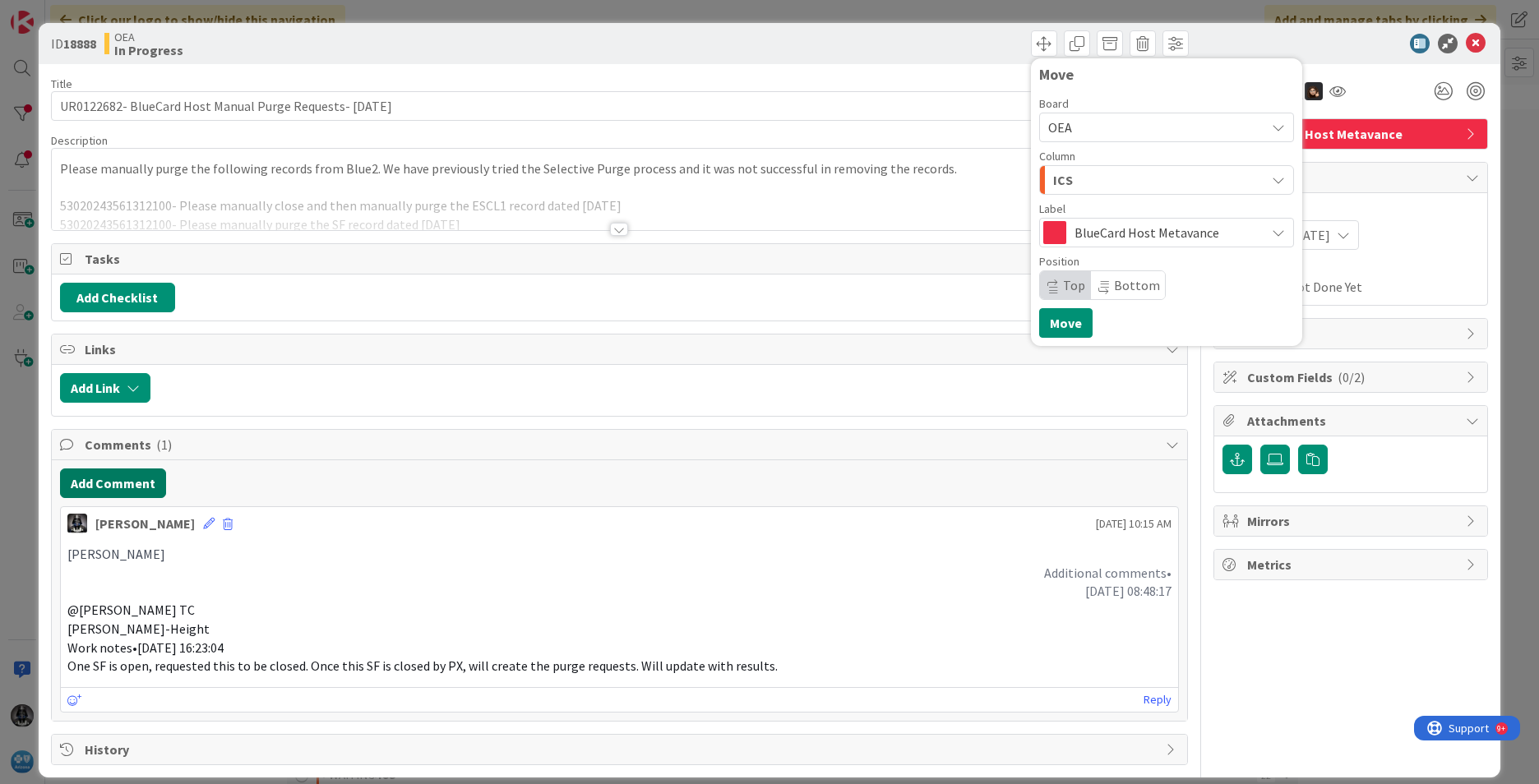
click at [109, 481] on button "Add Comment" at bounding box center [113, 483] width 106 height 30
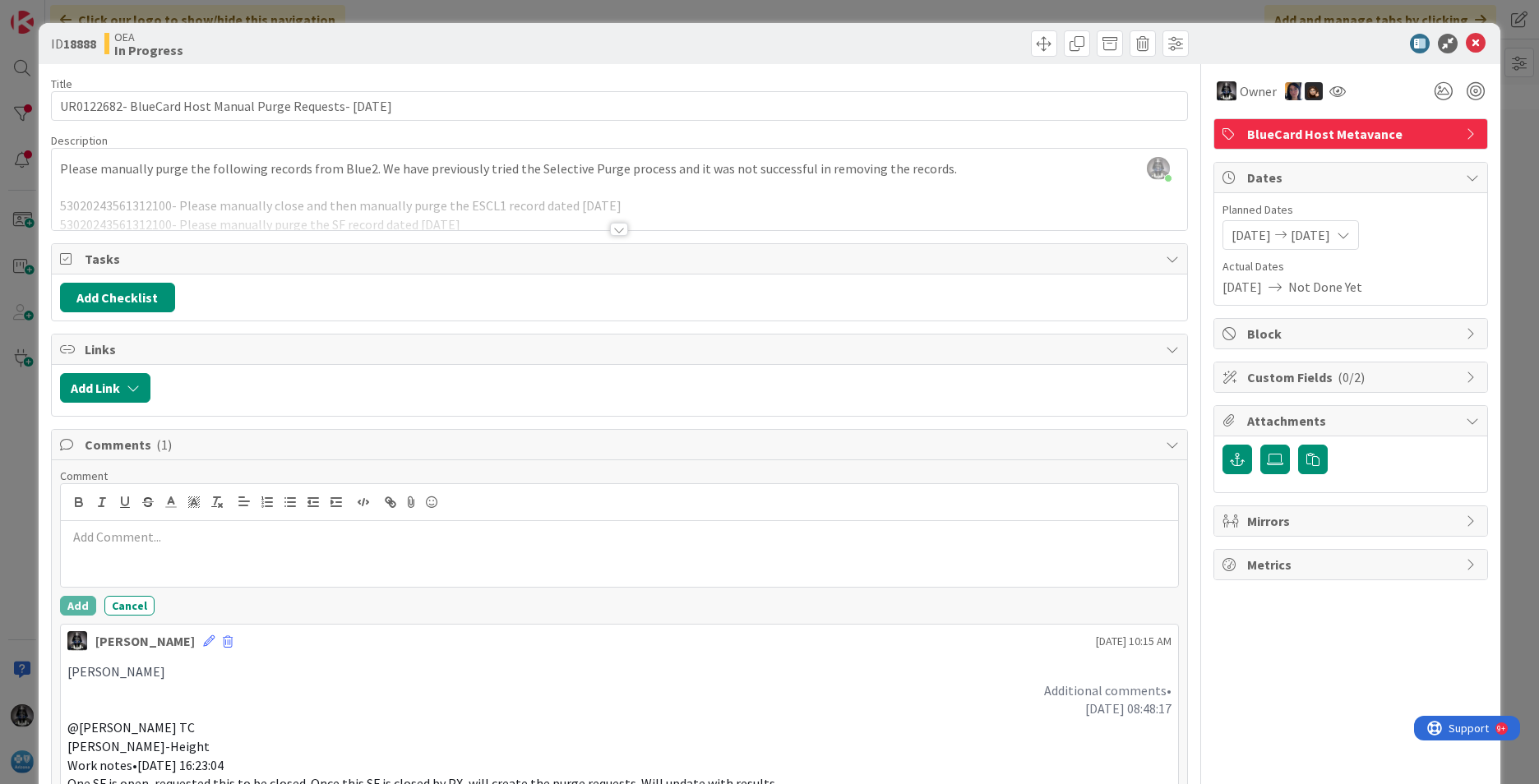
click at [109, 534] on p at bounding box center [619, 537] width 1104 height 19
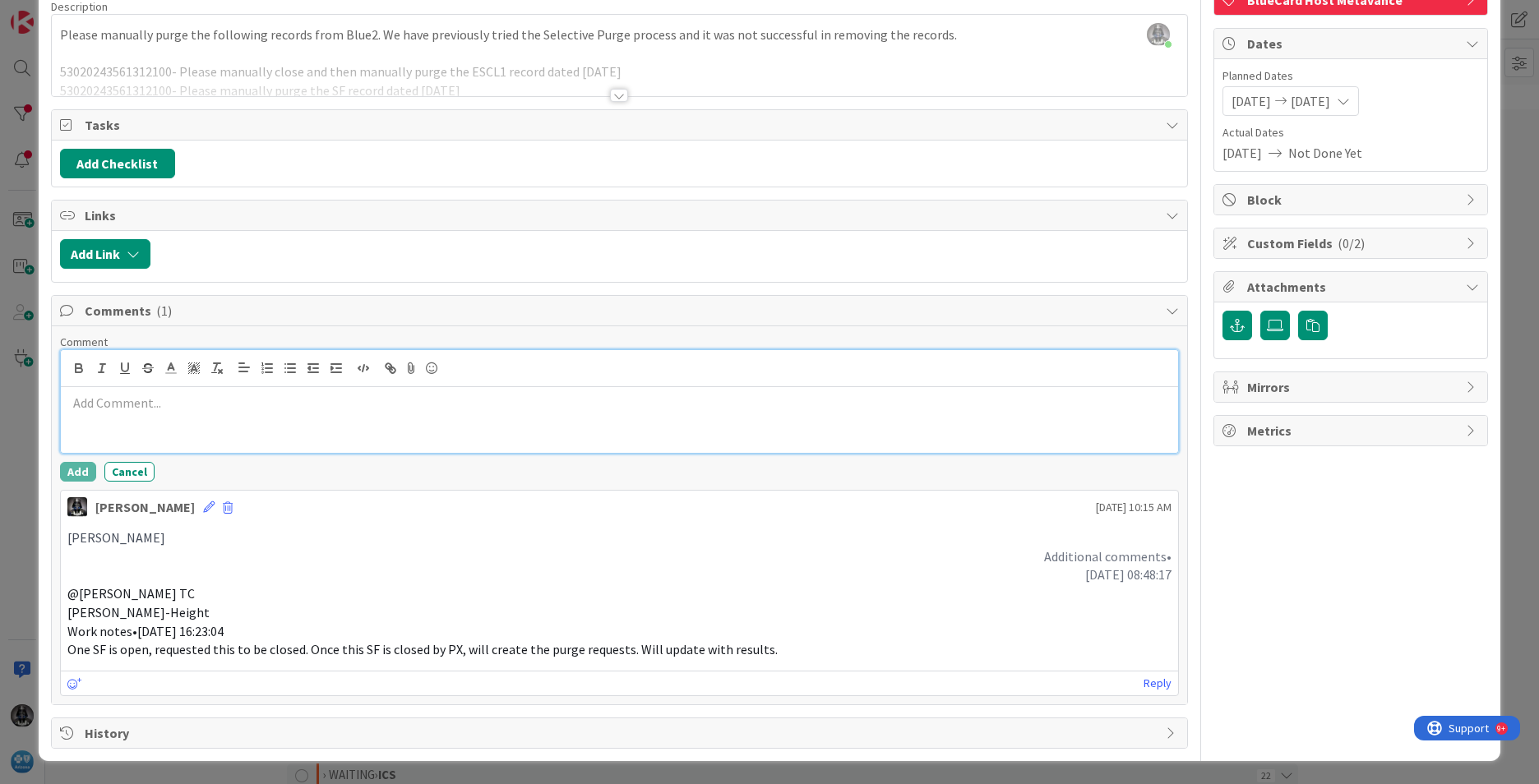
scroll to position [0, 0]
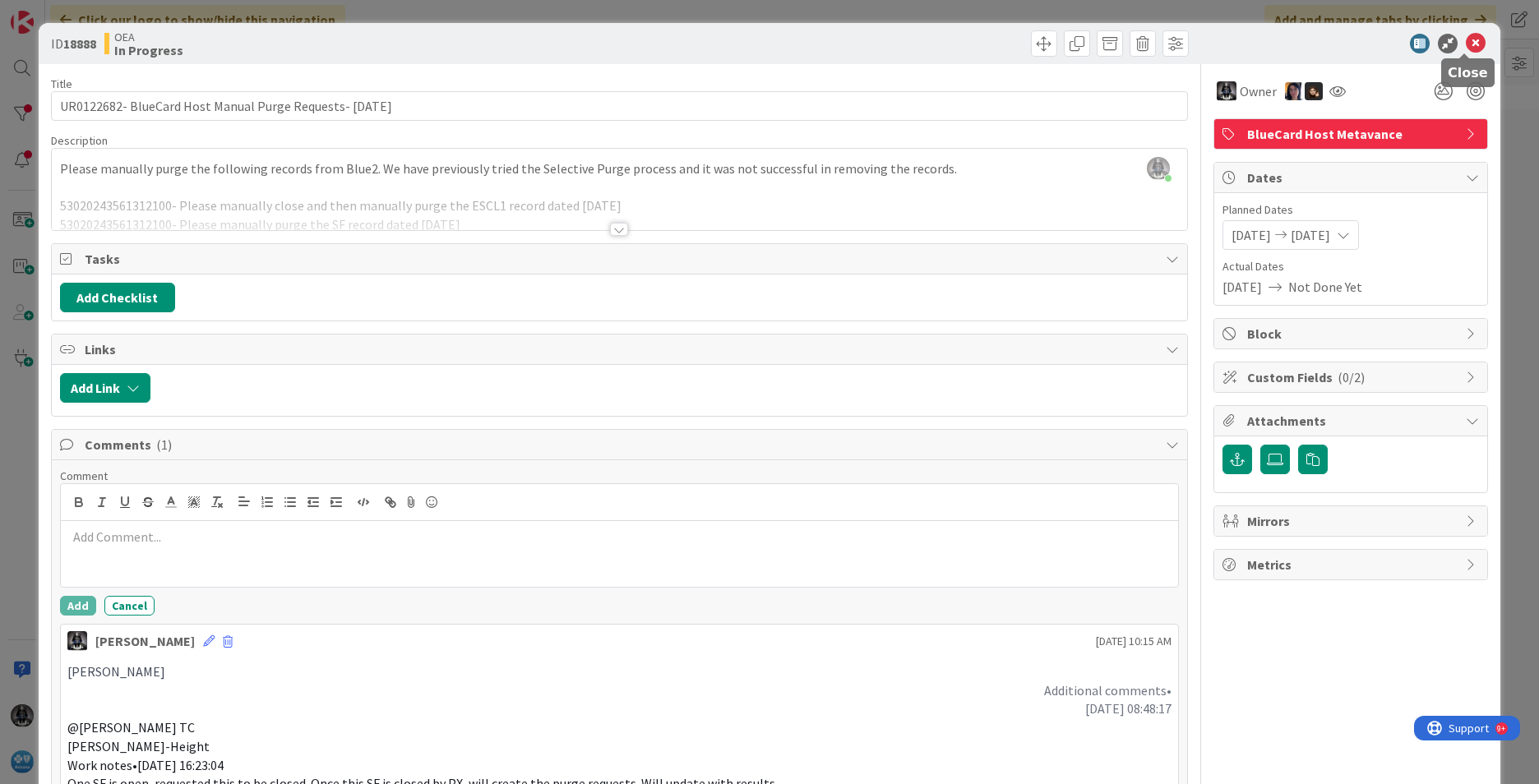
click at [1466, 39] on icon at bounding box center [1476, 44] width 20 height 20
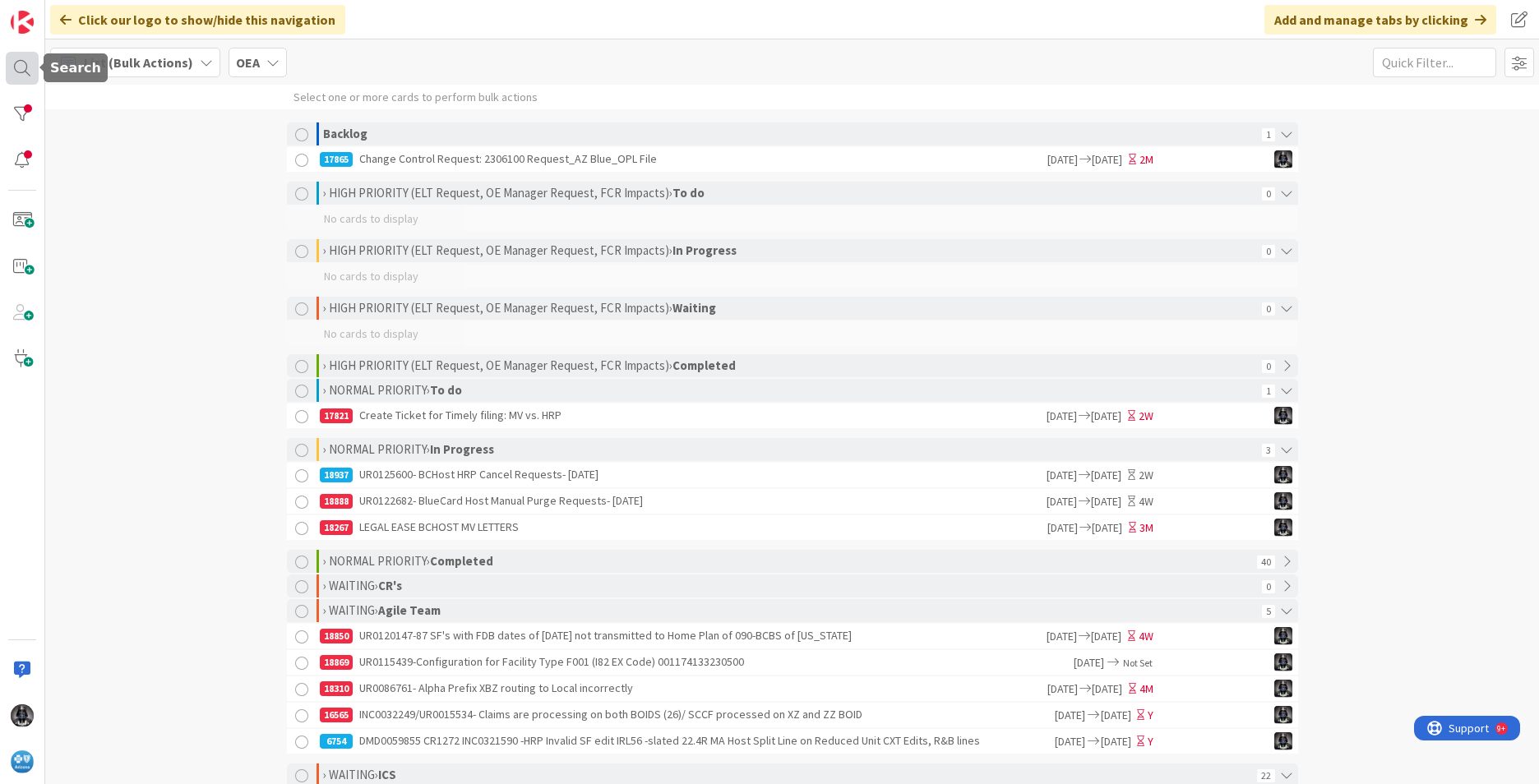
click at [22, 67] on div at bounding box center [22, 68] width 33 height 33
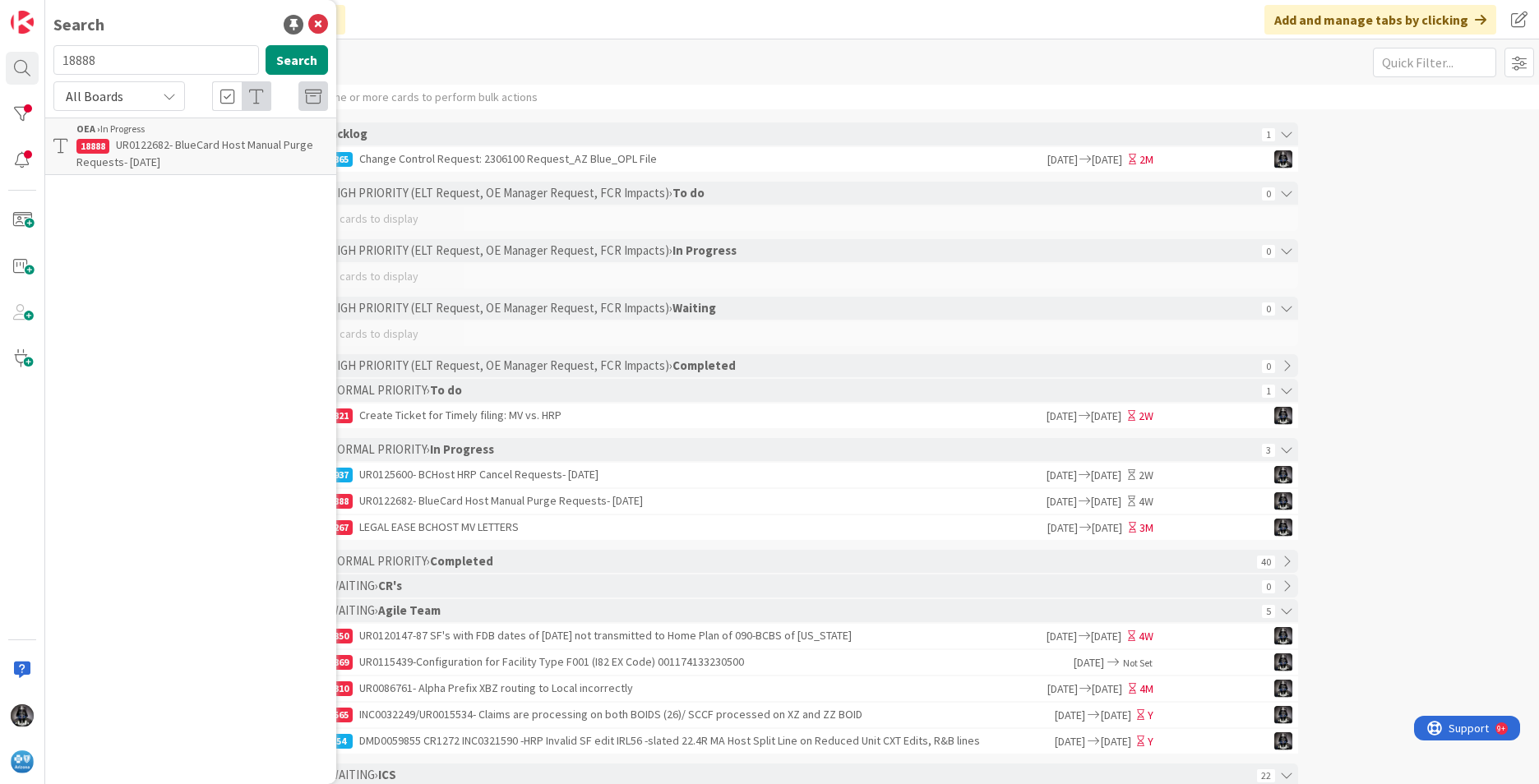
click at [119, 59] on input "18888" at bounding box center [156, 60] width 205 height 30
type input "18889"
click at [188, 155] on span "UR0122693 2 BCHost HRP claims pending with Adjudication Trigger any in-network …" at bounding box center [195, 161] width 239 height 49
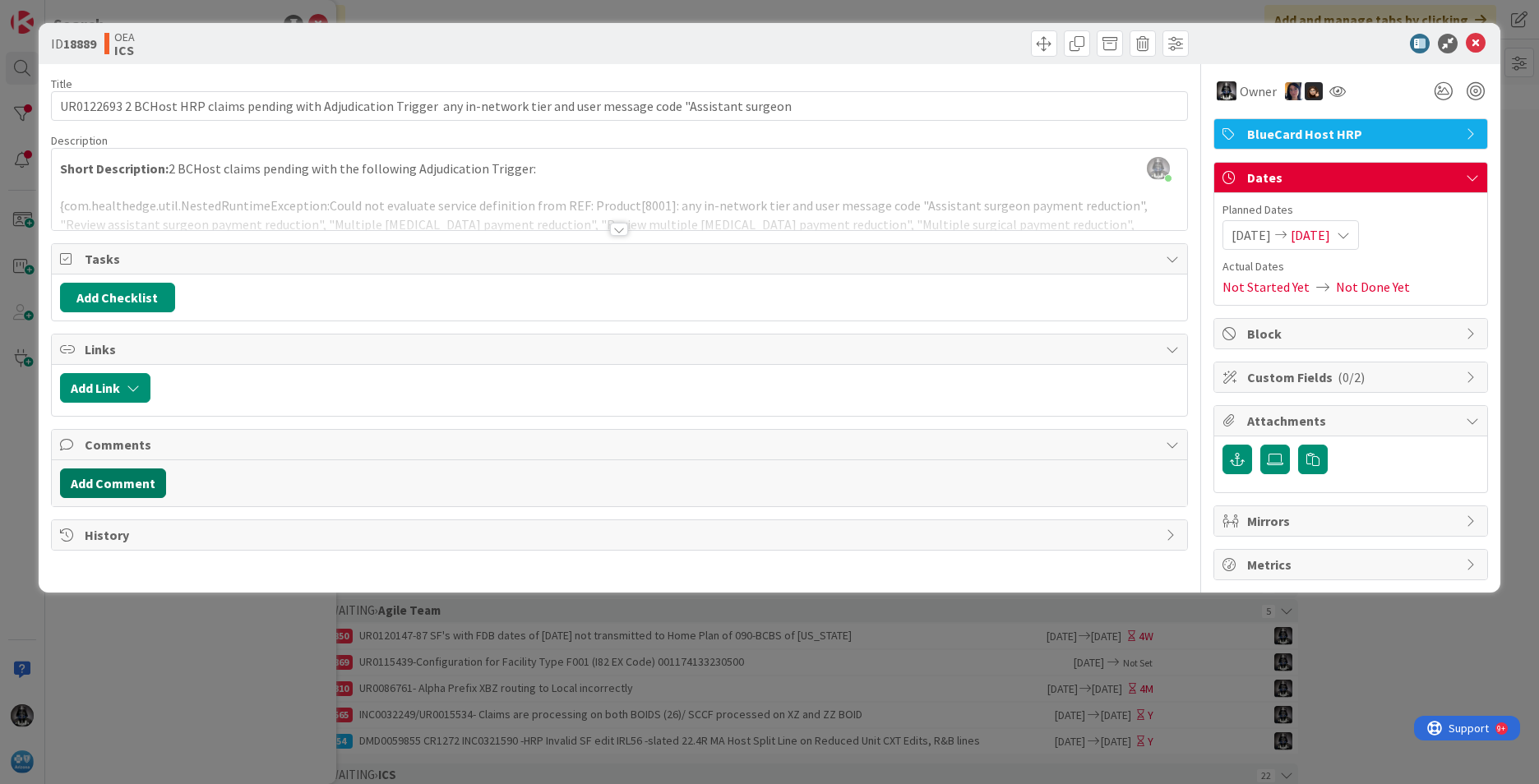
click at [117, 478] on button "Add Comment" at bounding box center [113, 483] width 106 height 30
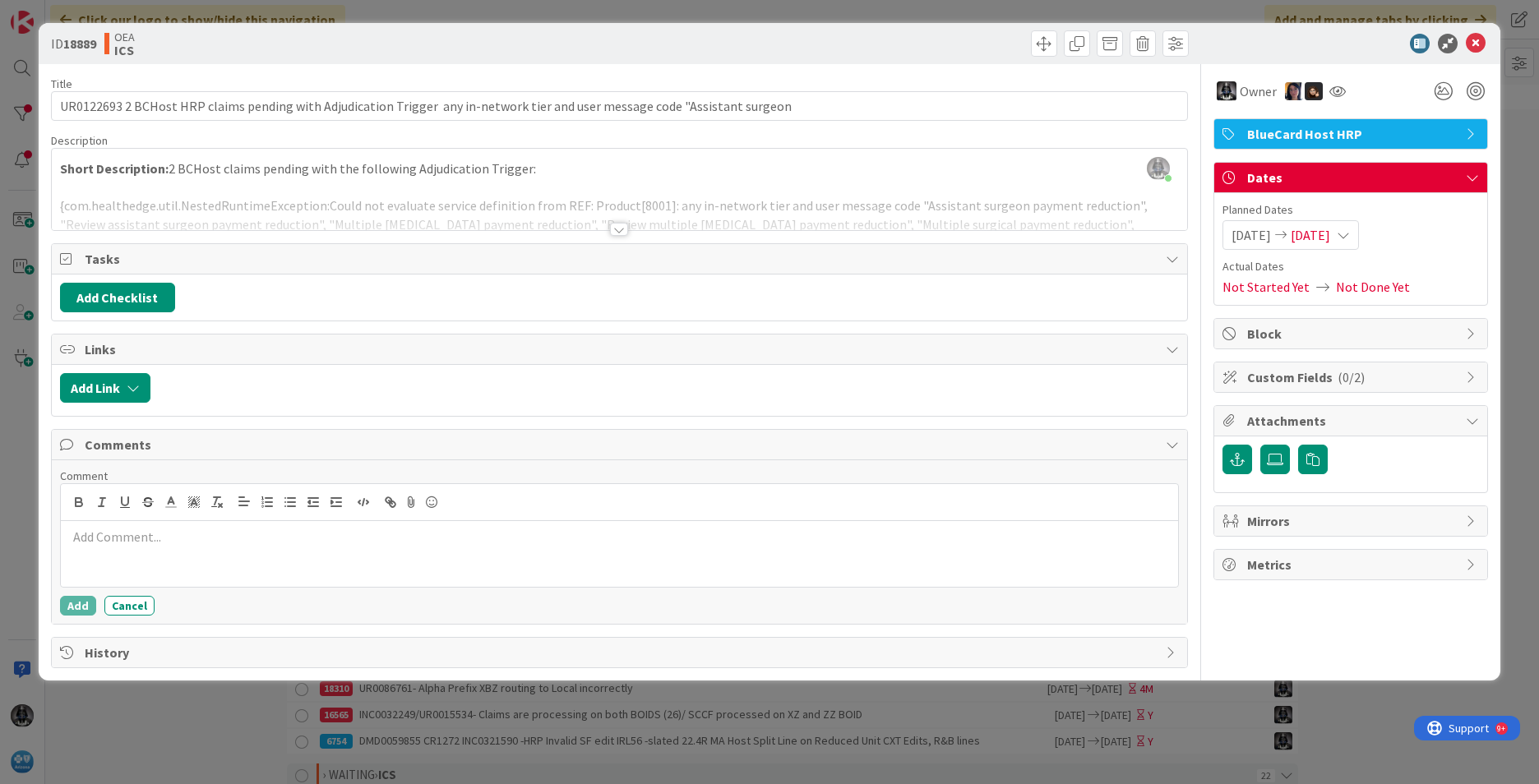
click at [116, 533] on p at bounding box center [619, 537] width 1104 height 19
drag, startPoint x: 114, startPoint y: 535, endPoint x: 56, endPoint y: 535, distance: 58.0
click at [56, 535] on div "Comment [DATE]-- no updates in SB Add Cancel" at bounding box center [619, 542] width 1136 height 164
click at [82, 499] on icon "button" at bounding box center [79, 502] width 15 height 15
click at [77, 609] on button "Add" at bounding box center [77, 606] width 36 height 20
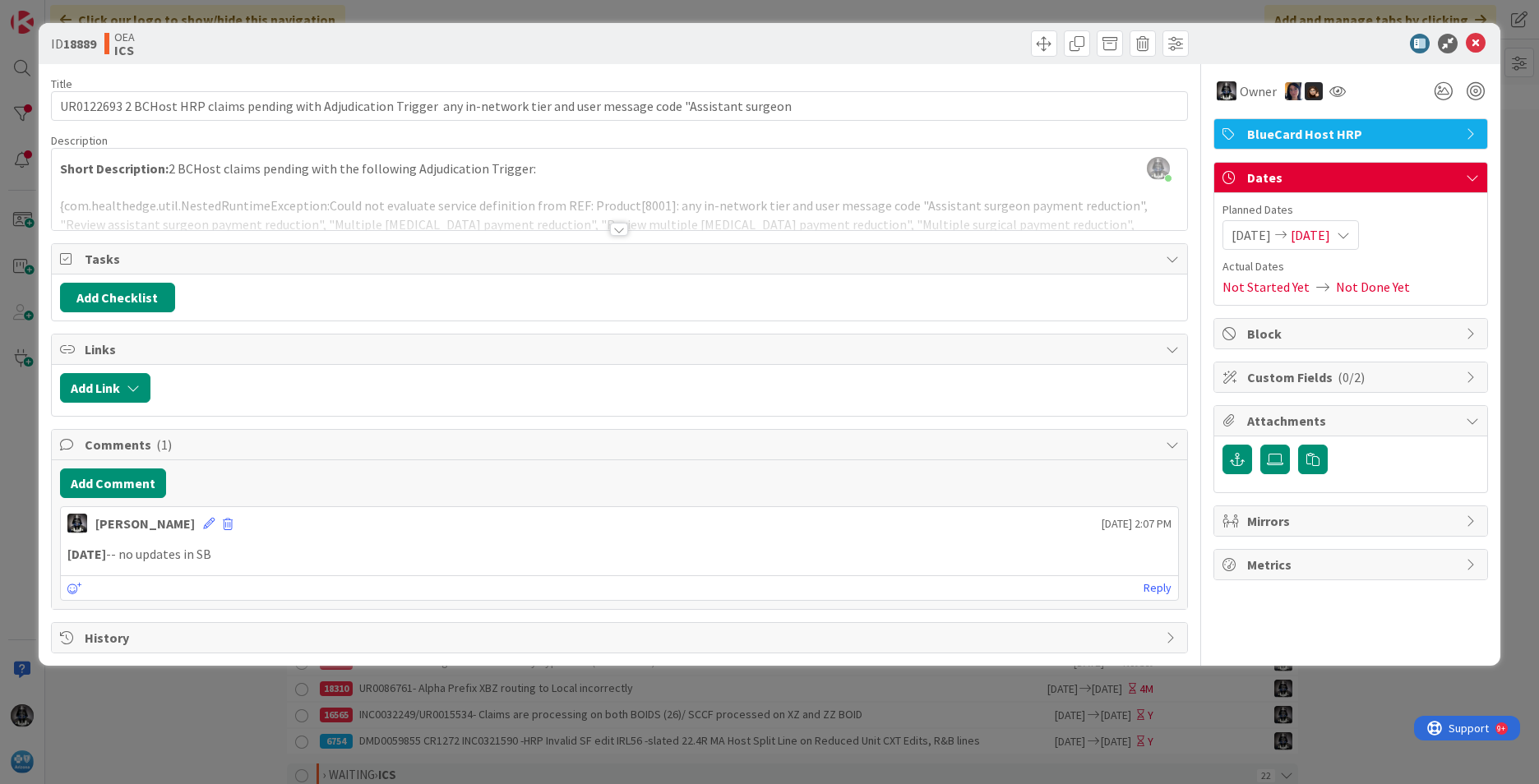
click at [1359, 234] on div "[DATE] [DATE]" at bounding box center [1291, 235] width 136 height 30
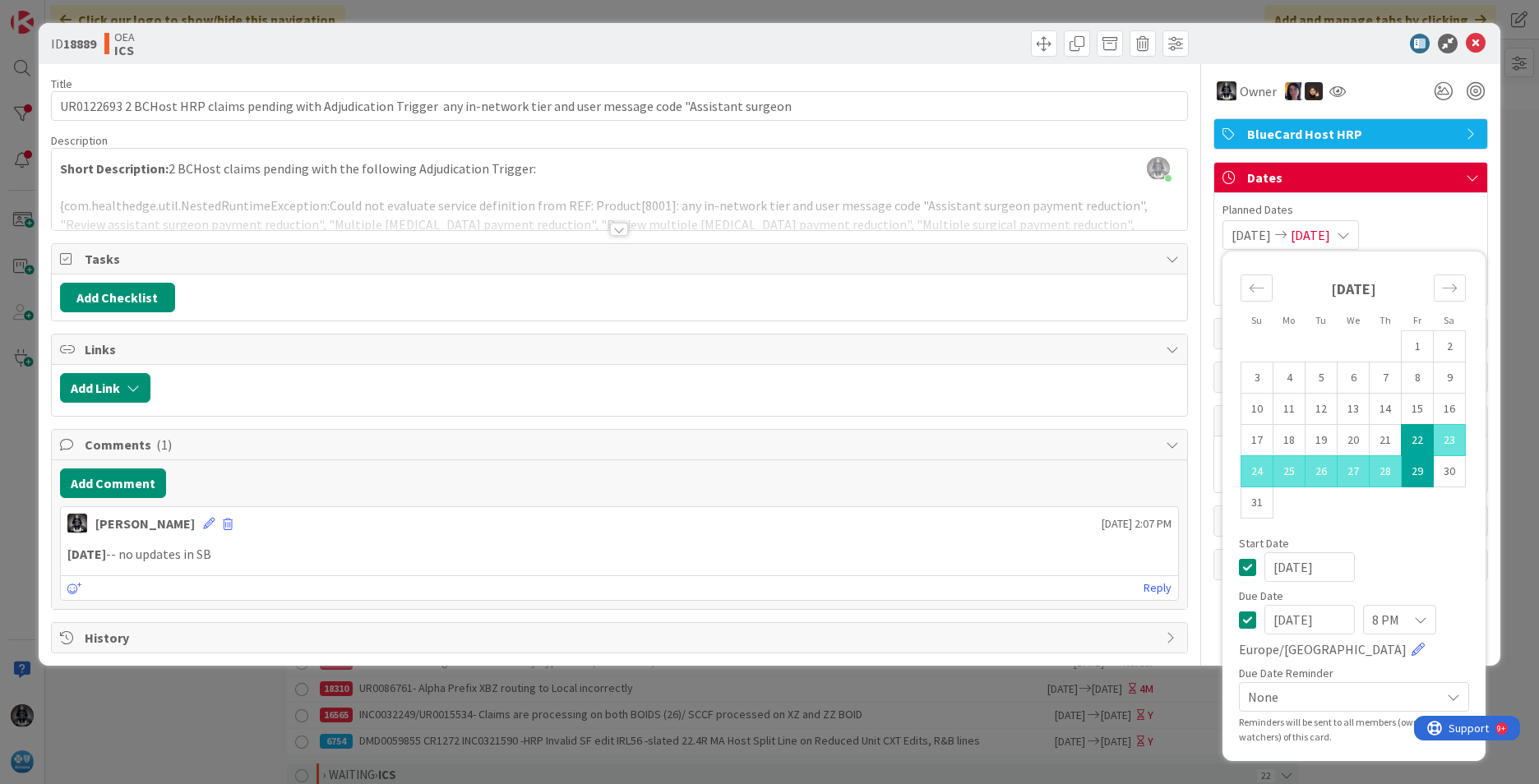
click at [1338, 624] on input "[DATE]" at bounding box center [1309, 619] width 91 height 30
drag, startPoint x: 1343, startPoint y: 614, endPoint x: 1190, endPoint y: 614, distance: 153.0
click at [1190, 614] on div "Title 126 / 128 UR0122693 2 BCHost HRP claims pending with Adjudication Trigger…" at bounding box center [770, 358] width 1438 height 589
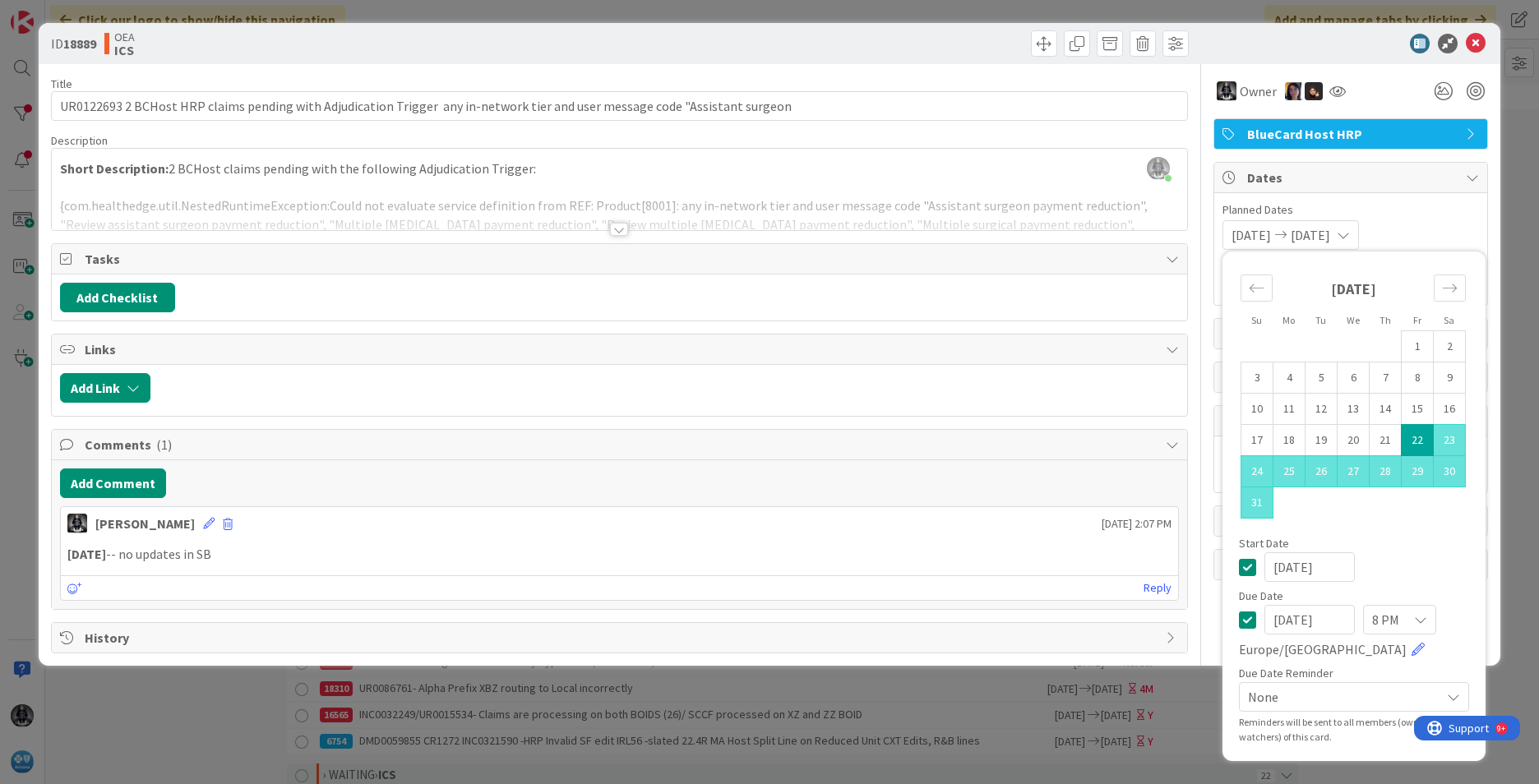
type input "[DATE]"
click at [929, 545] on p "[DATE] -- no updates in SB" at bounding box center [619, 554] width 1104 height 19
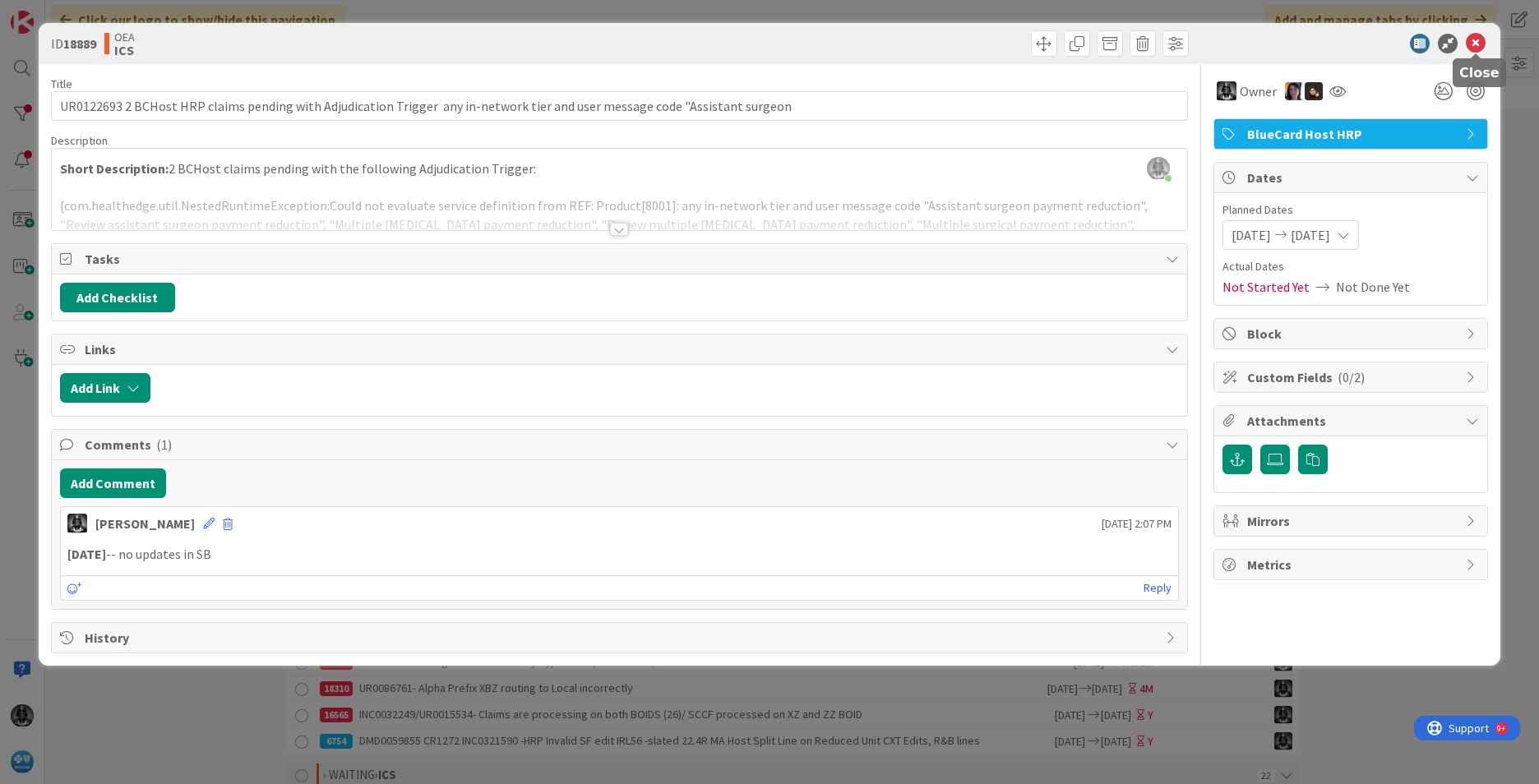
click at [1476, 38] on icon at bounding box center [1476, 44] width 20 height 20
